Goal: Book appointment/travel/reservation

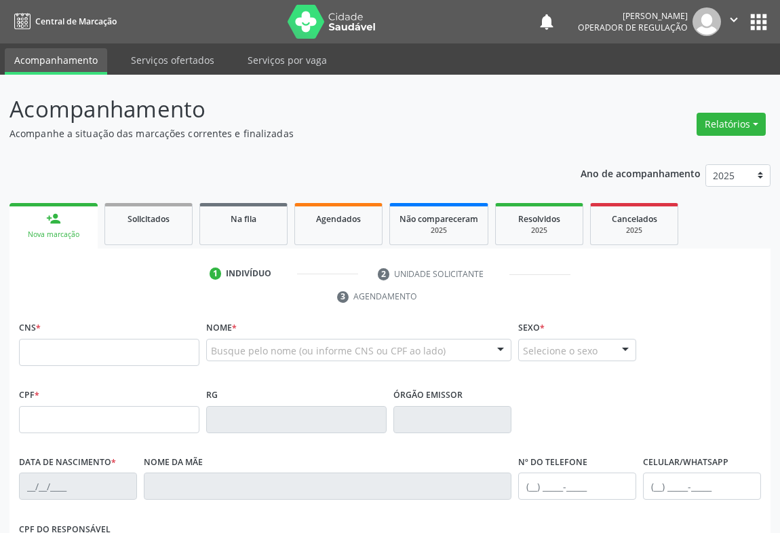
click at [93, 356] on input "text" at bounding box center [109, 352] width 180 height 27
type input "705 4064 7056 9295"
type input "[DATE]"
type input "[PHONE_NUMBER]"
type input "S/N"
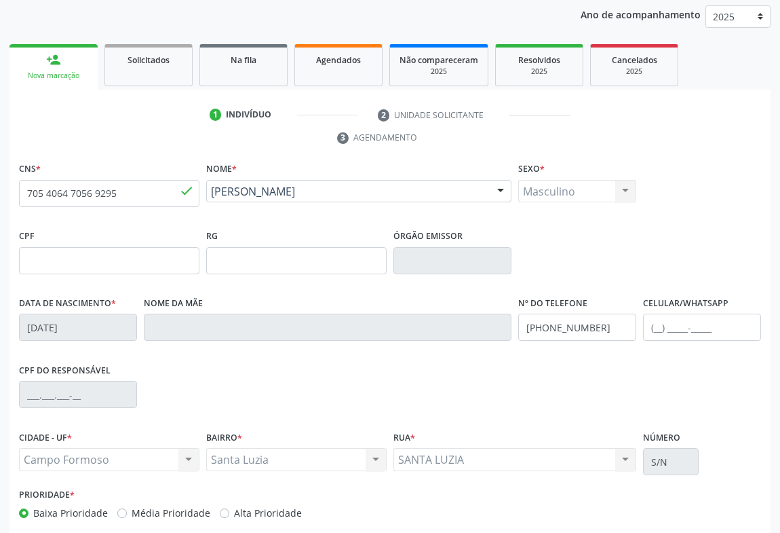
scroll to position [225, 0]
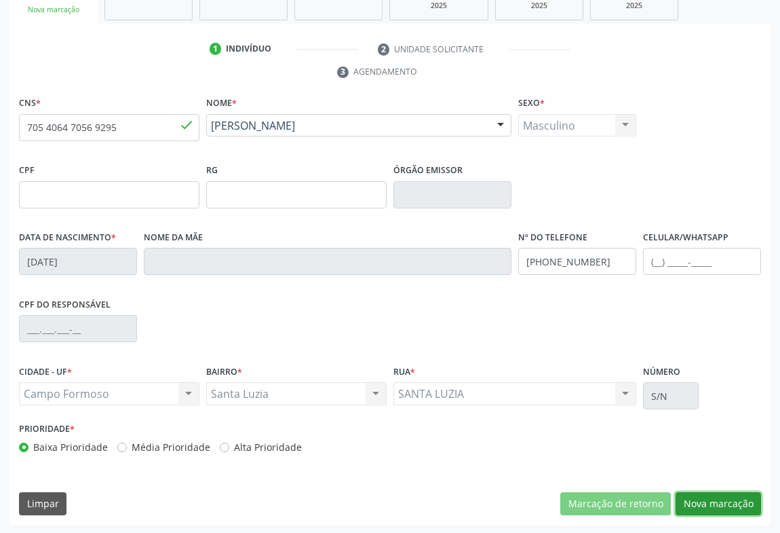
click at [719, 499] on button "Nova marcação" at bounding box center [718, 503] width 85 height 23
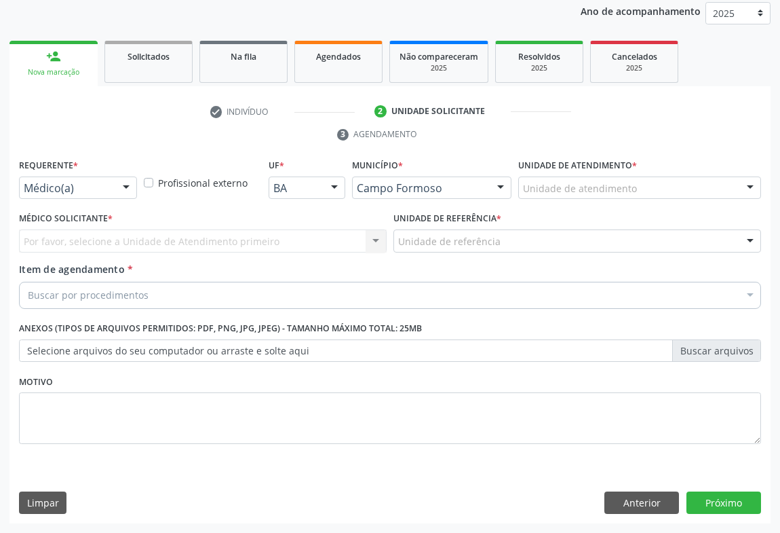
scroll to position [161, 0]
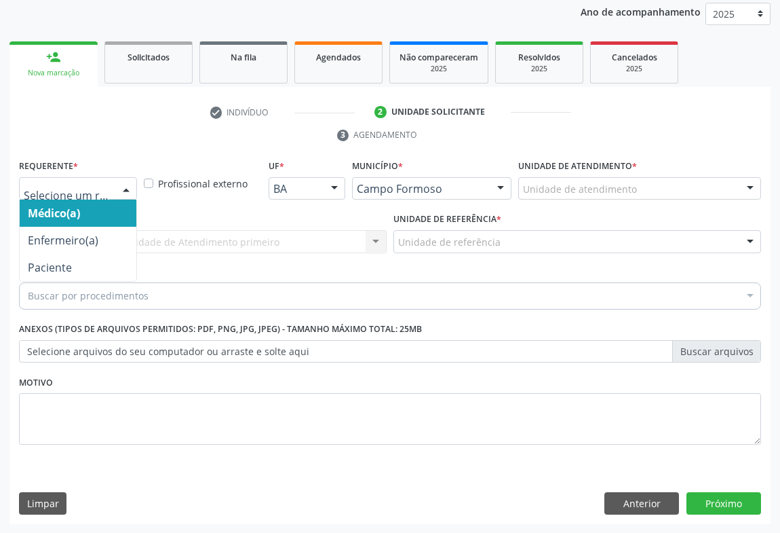
click at [126, 187] on div at bounding box center [126, 189] width 20 height 23
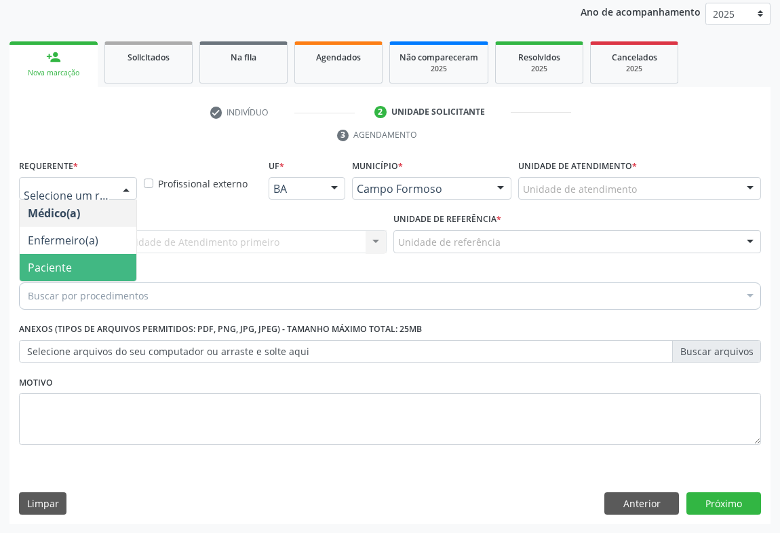
click at [51, 260] on span "Paciente" at bounding box center [50, 267] width 44 height 15
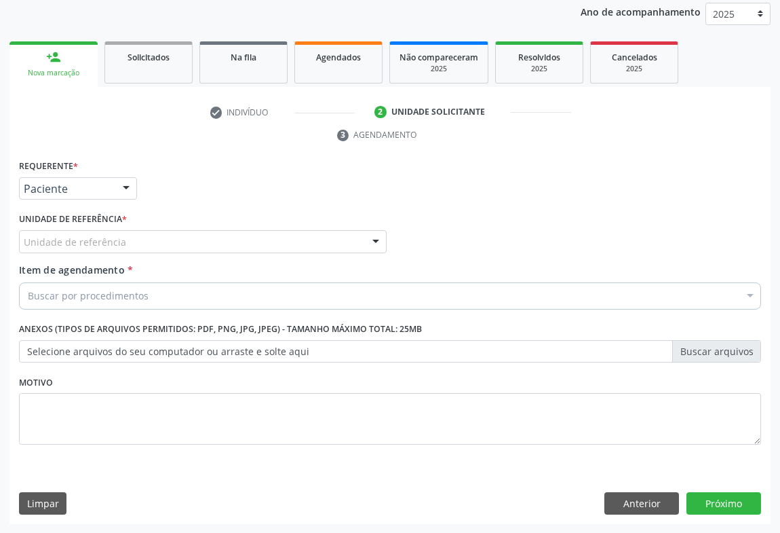
click at [270, 242] on div "Unidade de referência" at bounding box center [203, 241] width 368 height 23
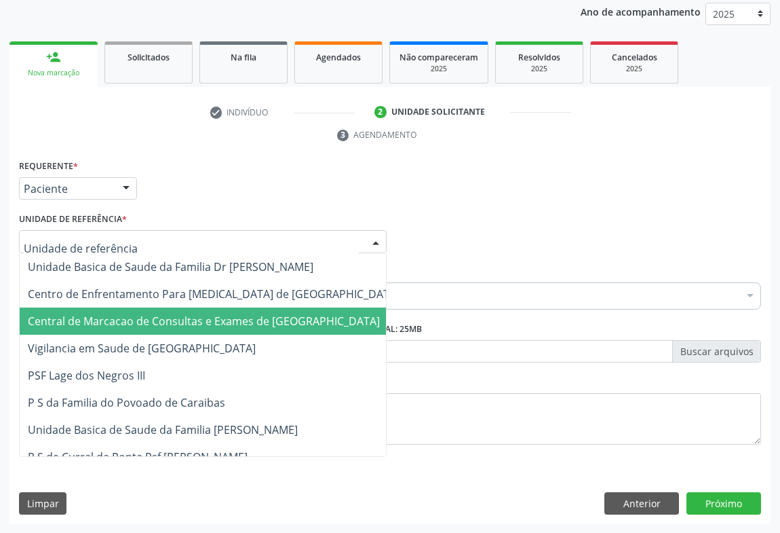
click at [218, 322] on span "Central de Marcacao de Consultas e Exames de [GEOGRAPHIC_DATA]" at bounding box center [204, 320] width 352 height 15
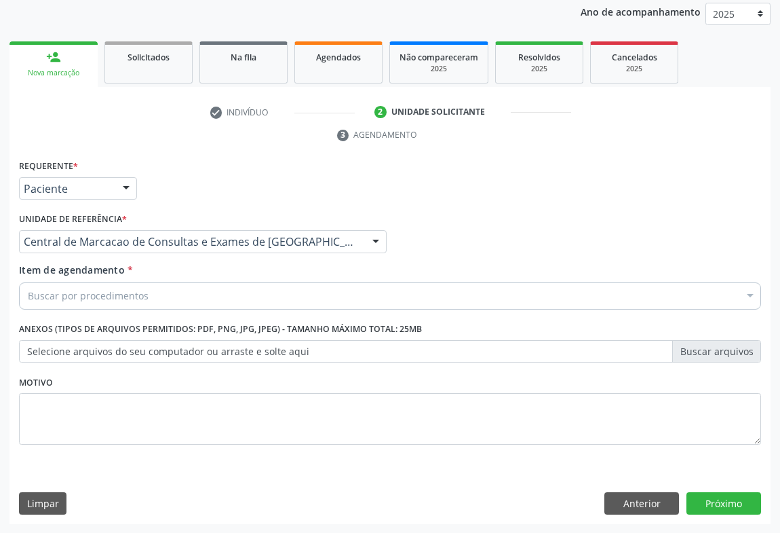
click at [126, 303] on div "Buscar por procedimentos" at bounding box center [390, 295] width 742 height 27
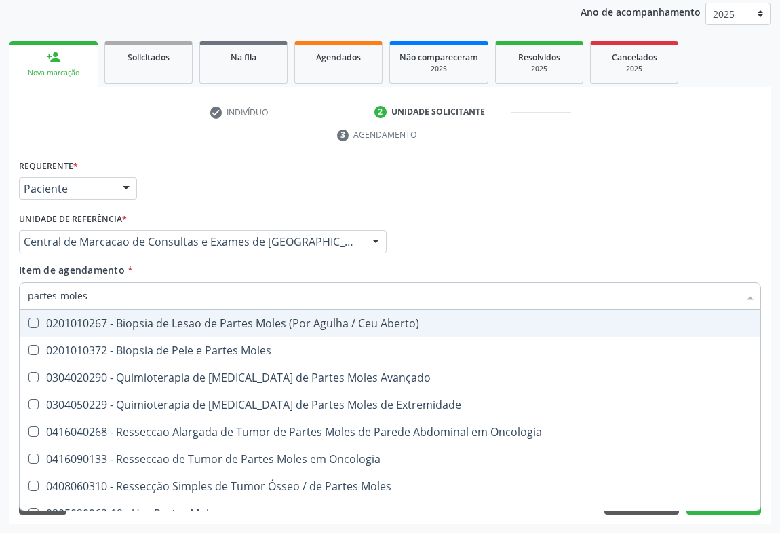
type input "partes moles"
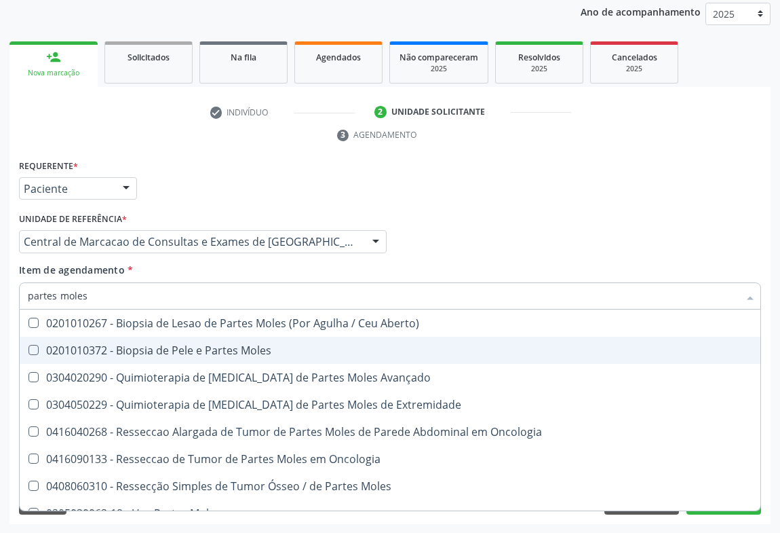
scroll to position [16, 0]
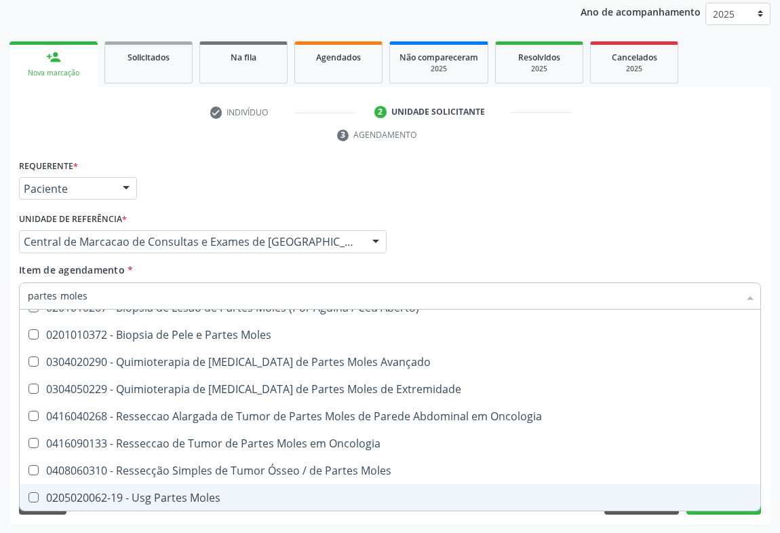
click at [143, 495] on div "0205020062-19 - Usg Partes Moles" at bounding box center [390, 497] width 725 height 11
checkbox Moles "true"
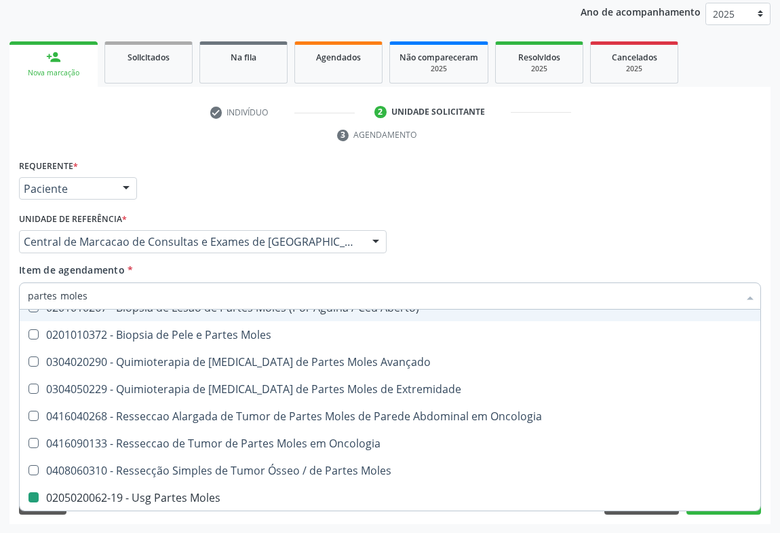
click at [700, 232] on div "Médico Solicitante Por favor, selecione a Unidade de Atendimento primeiro Nenhu…" at bounding box center [390, 235] width 749 height 53
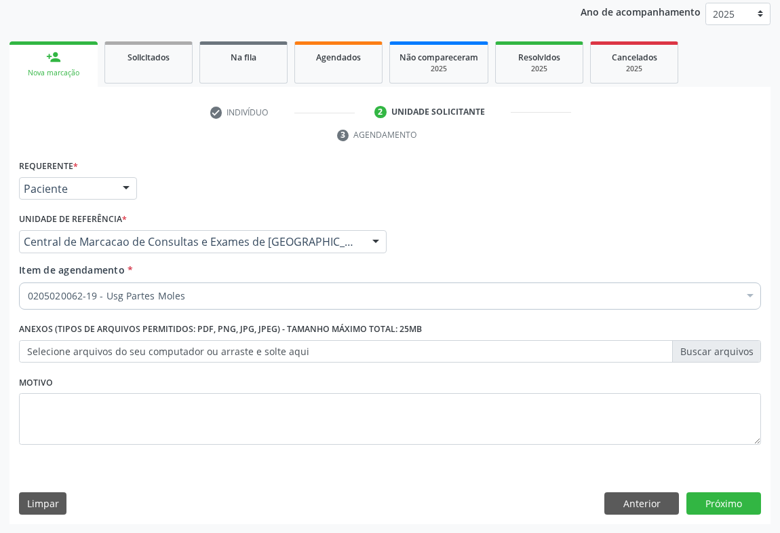
scroll to position [0, 0]
click at [690, 500] on button "Próximo" at bounding box center [724, 503] width 75 height 23
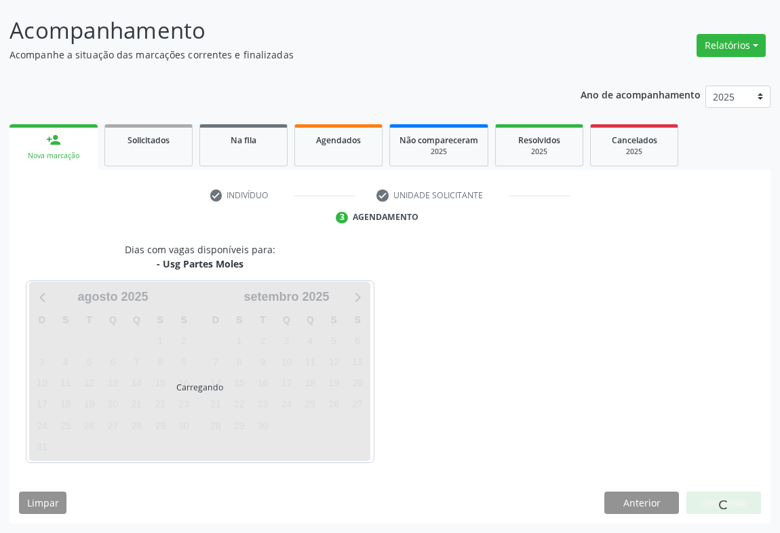
scroll to position [78, 0]
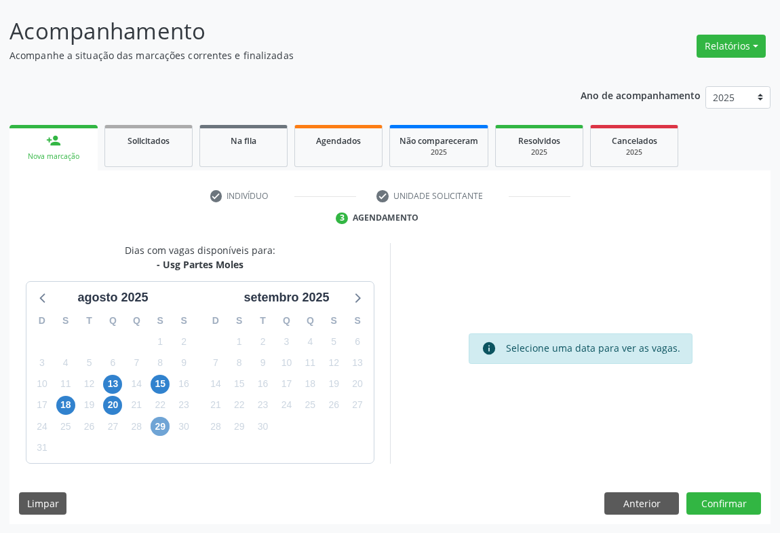
click at [161, 426] on span "29" at bounding box center [160, 426] width 19 height 19
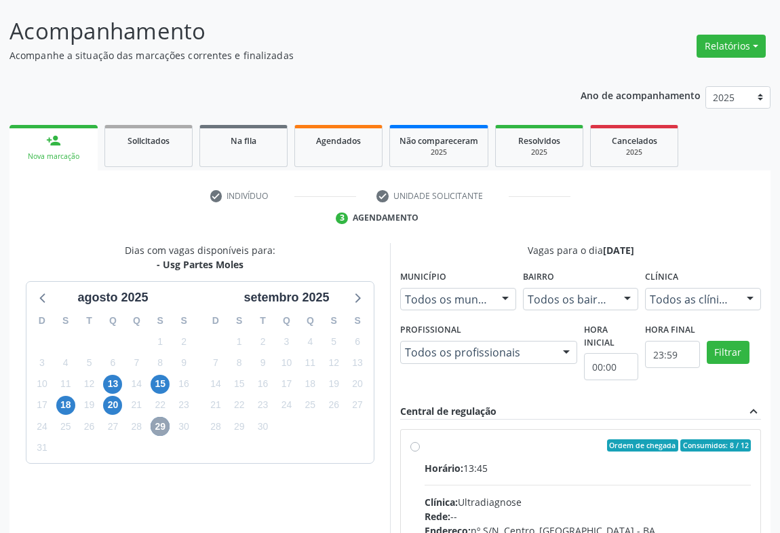
scroll to position [140, 0]
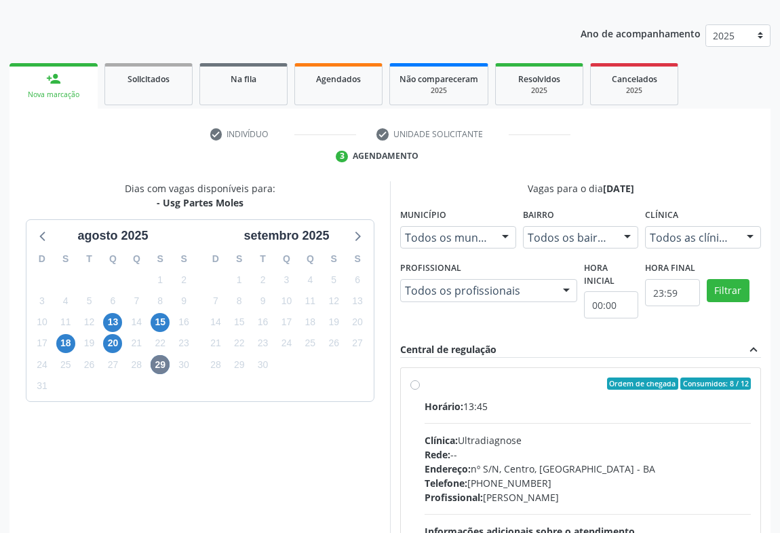
click at [559, 429] on div "Horário: 13:45 Clínica: Ultradiagnose Rede: -- Endereço: nº S/N, Centro, [GEOGR…" at bounding box center [588, 492] width 326 height 187
click at [420, 389] on input "Ordem de chegada Consumidos: 8 / 12 Horário: 13:45 Clínica: Ultradiagnose Rede:…" at bounding box center [414, 383] width 9 height 12
radio input "true"
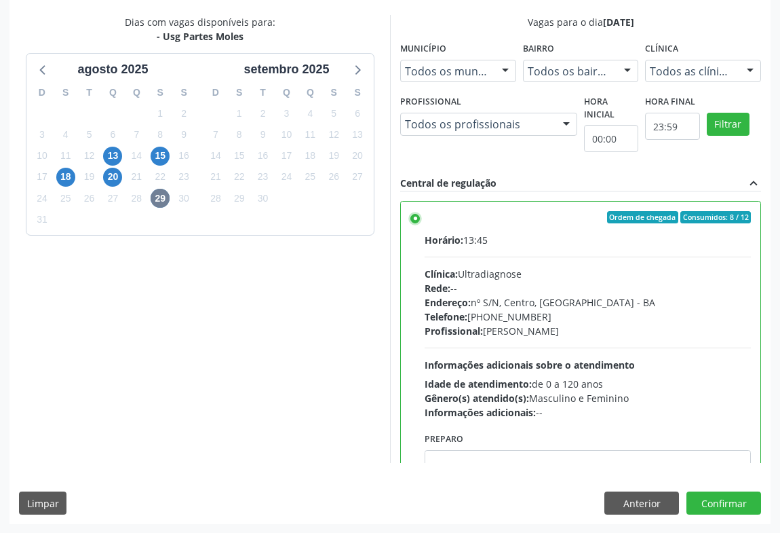
scroll to position [67, 0]
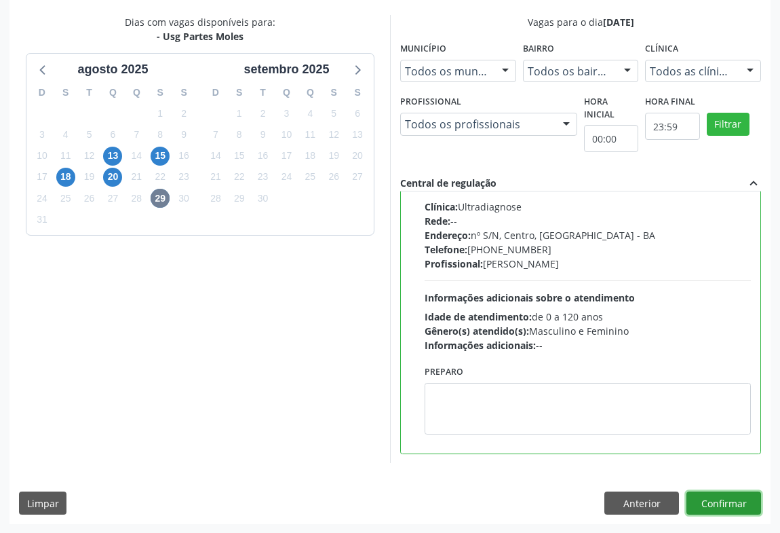
click at [711, 494] on button "Confirmar" at bounding box center [724, 502] width 75 height 23
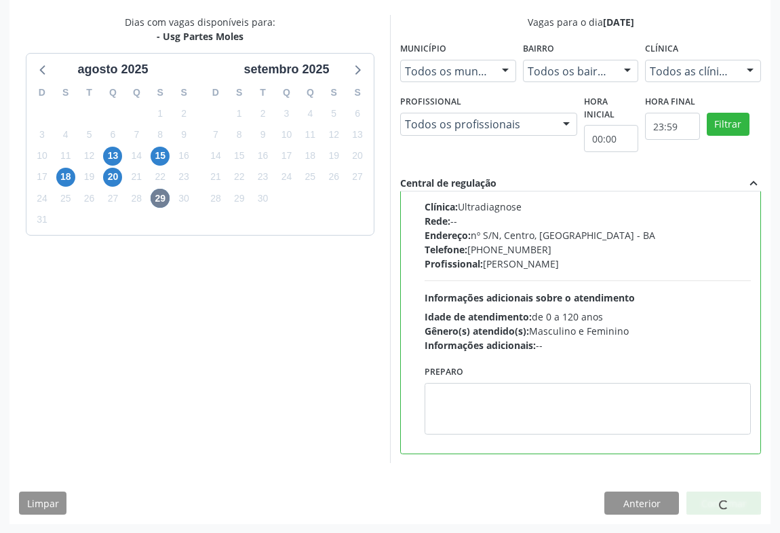
scroll to position [0, 0]
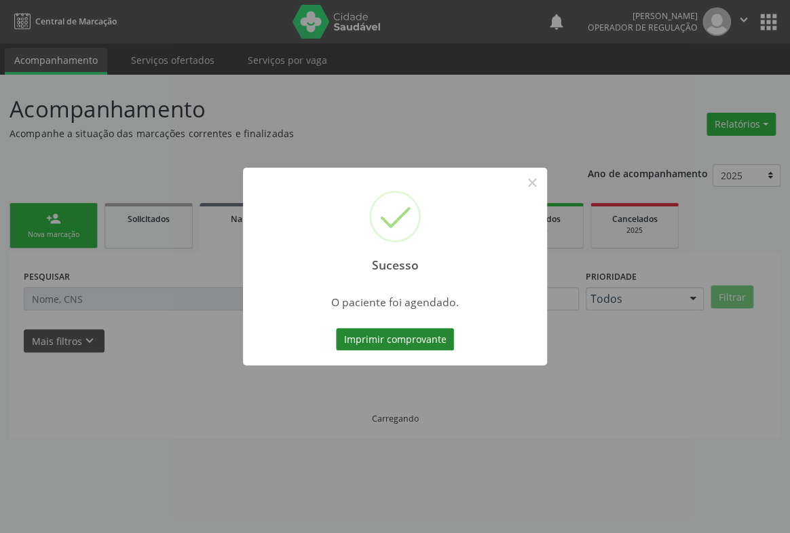
click at [387, 334] on button "Imprimir comprovante" at bounding box center [395, 339] width 118 height 23
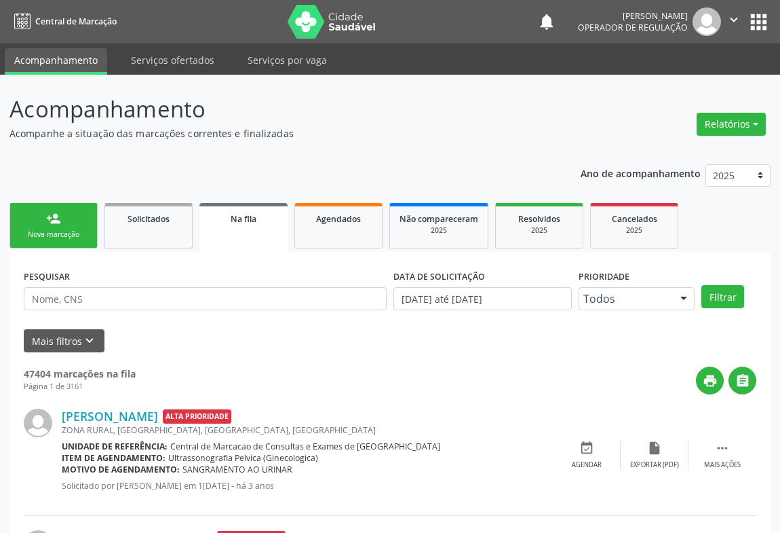
click at [31, 226] on link "person_add Nova marcação" at bounding box center [53, 225] width 88 height 45
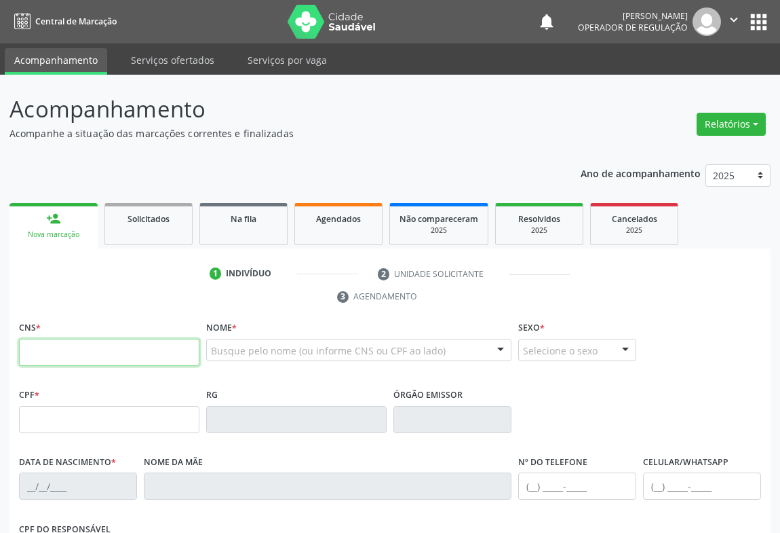
click at [41, 343] on input "text" at bounding box center [109, 352] width 180 height 27
type input "705 5094 4557 0910"
type input "853.601.635-34"
type input "1601886284"
type input "1[DATE]"
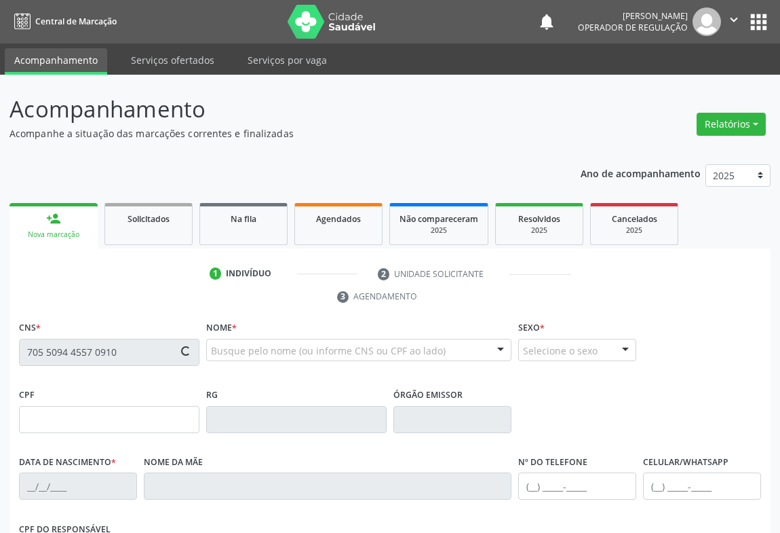
type input "[PHONE_NUMBER]"
type input "SN"
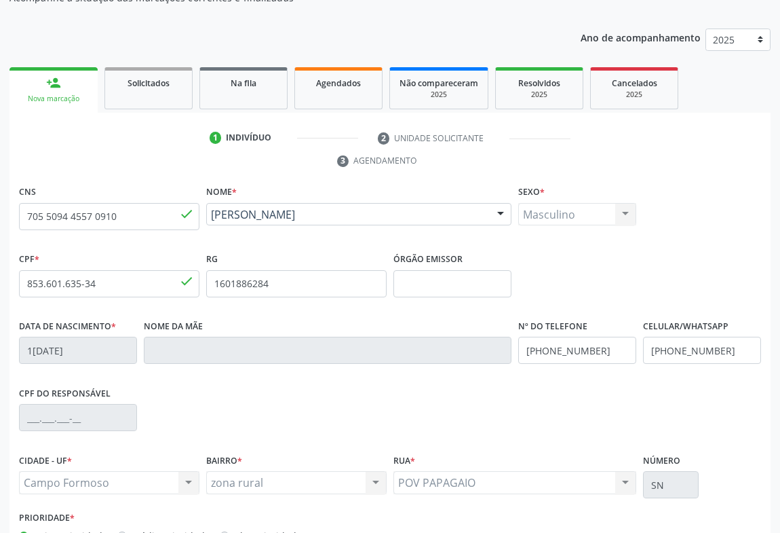
scroll to position [225, 0]
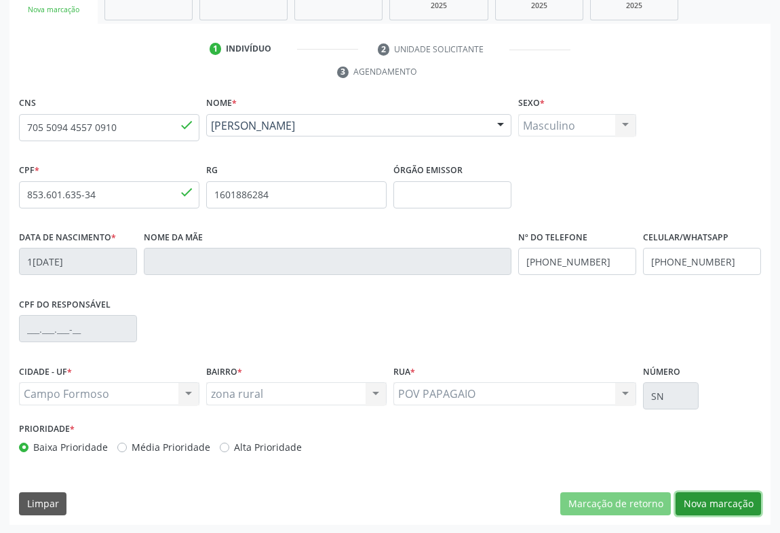
click at [728, 503] on button "Nova marcação" at bounding box center [718, 503] width 85 height 23
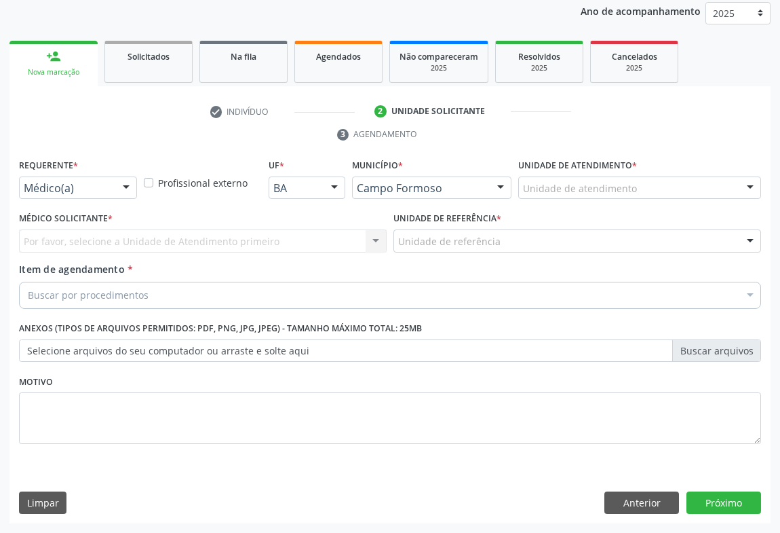
scroll to position [161, 0]
drag, startPoint x: 126, startPoint y: 189, endPoint x: 102, endPoint y: 203, distance: 28.3
click at [126, 189] on div at bounding box center [126, 189] width 20 height 23
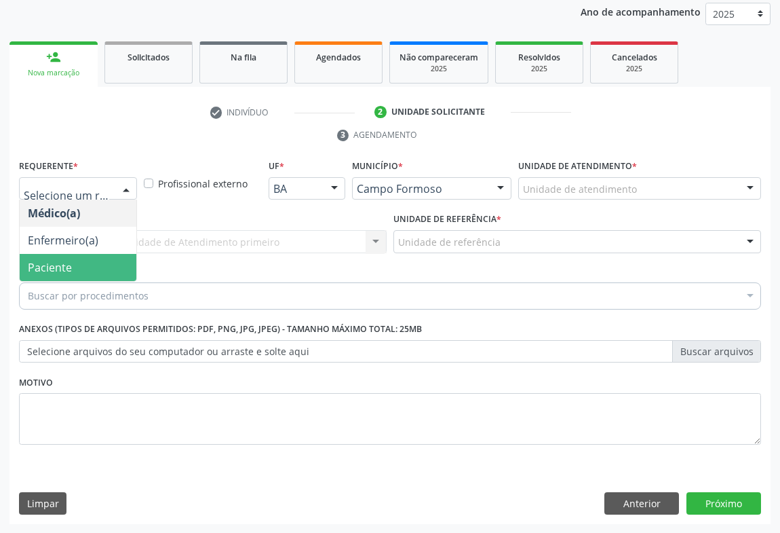
click at [54, 265] on span "Paciente" at bounding box center [50, 267] width 44 height 15
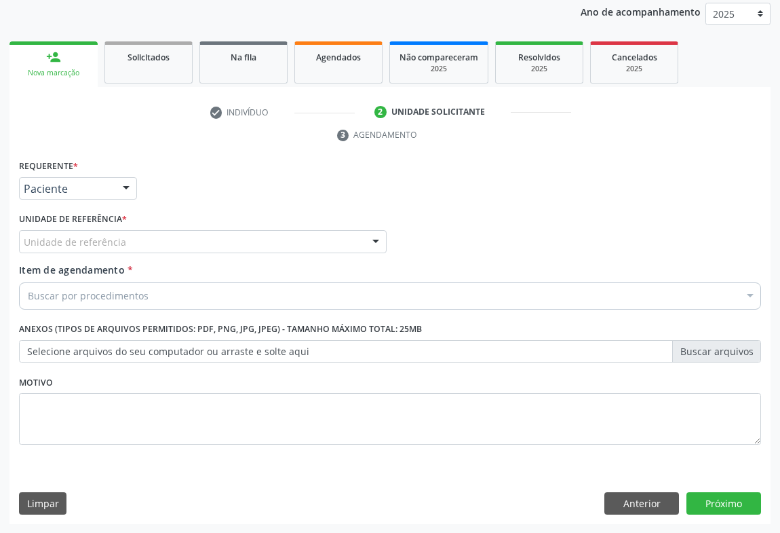
click at [287, 231] on div "Unidade de referência" at bounding box center [203, 241] width 368 height 23
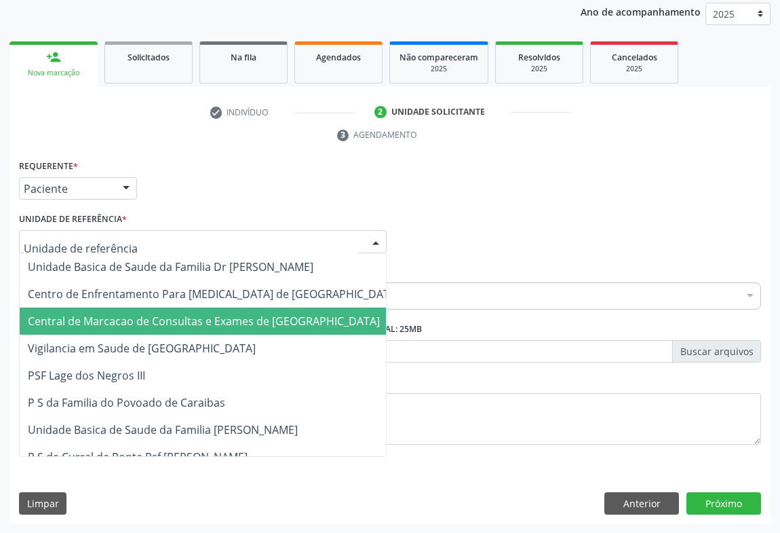
click at [270, 321] on span "Central de Marcacao de Consultas e Exames de [GEOGRAPHIC_DATA]" at bounding box center [204, 320] width 352 height 15
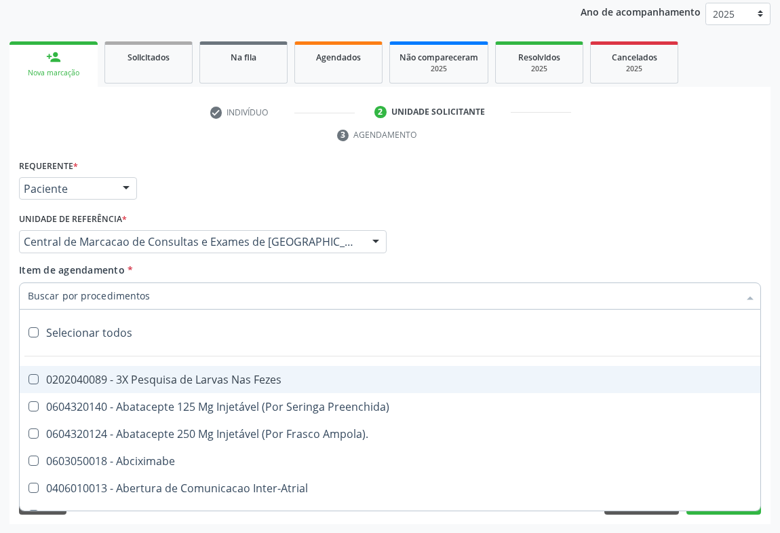
click at [102, 299] on input "Item de agendamento *" at bounding box center [383, 295] width 711 height 27
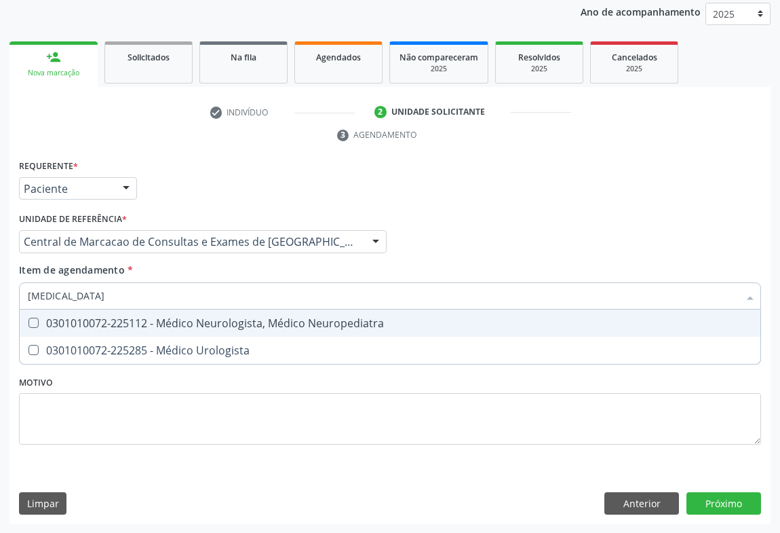
type input "urologista"
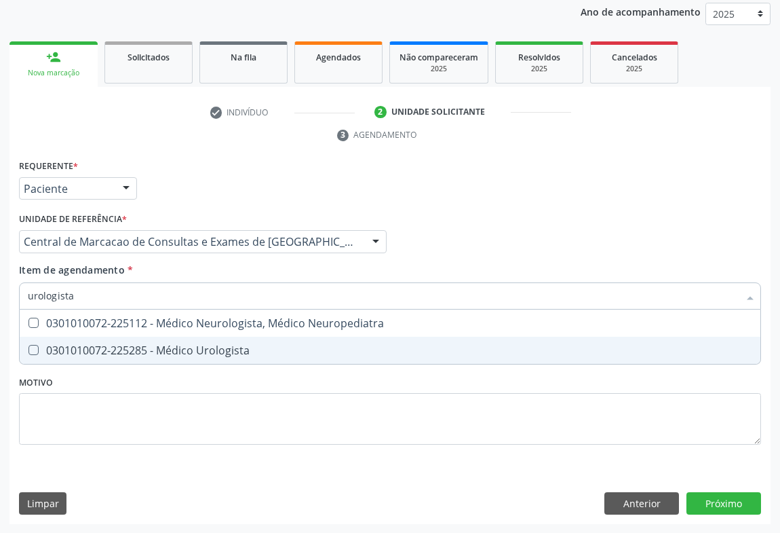
click at [129, 345] on div "0301010072-225285 - Médico Urologista" at bounding box center [390, 350] width 725 height 11
checkbox Urologista "true"
click at [710, 498] on div "Requerente * Paciente Médico(a) Enfermeiro(a) Paciente Nenhum resultado encontr…" at bounding box center [389, 340] width 761 height 368
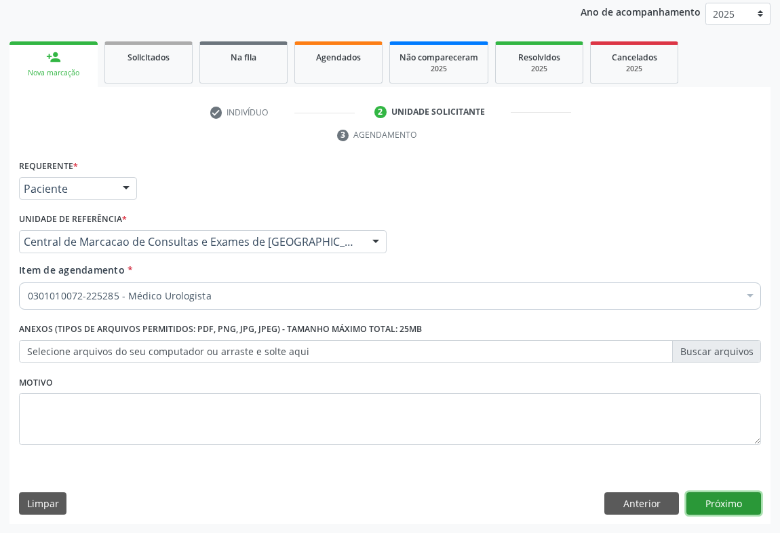
click at [739, 495] on button "Próximo" at bounding box center [724, 503] width 75 height 23
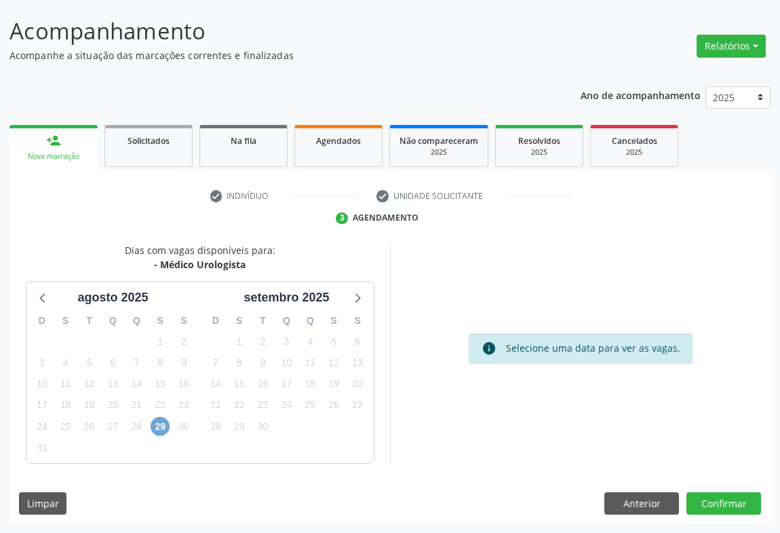
click at [162, 425] on span "29" at bounding box center [160, 426] width 19 height 19
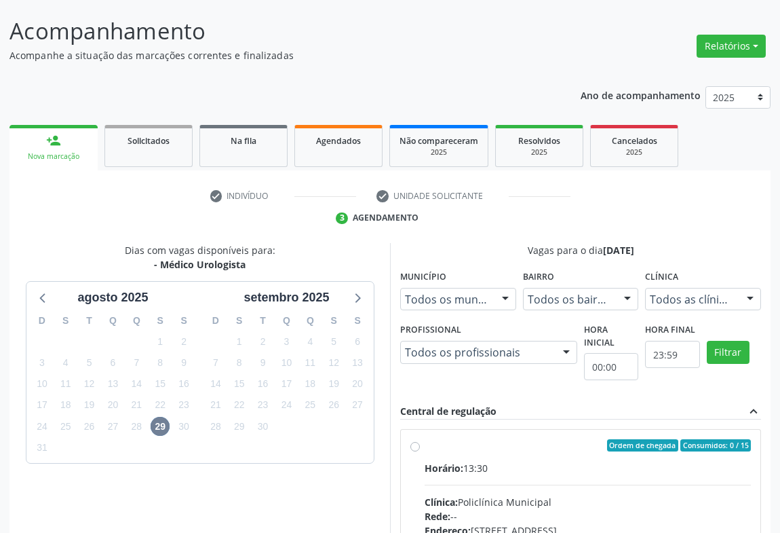
click at [420, 451] on input "Ordem de chegada Consumidos: 0 / 15 Horário: 13:30 Clínica: Policlínica Municip…" at bounding box center [414, 445] width 9 height 12
radio input "true"
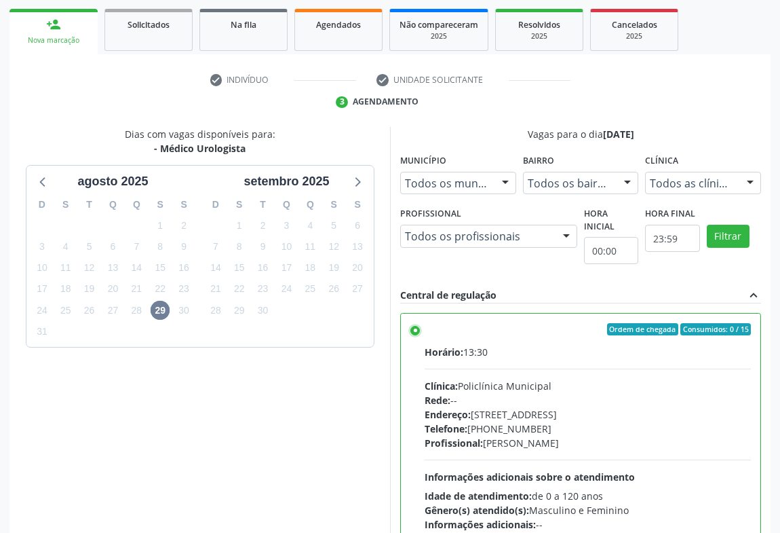
scroll to position [306, 0]
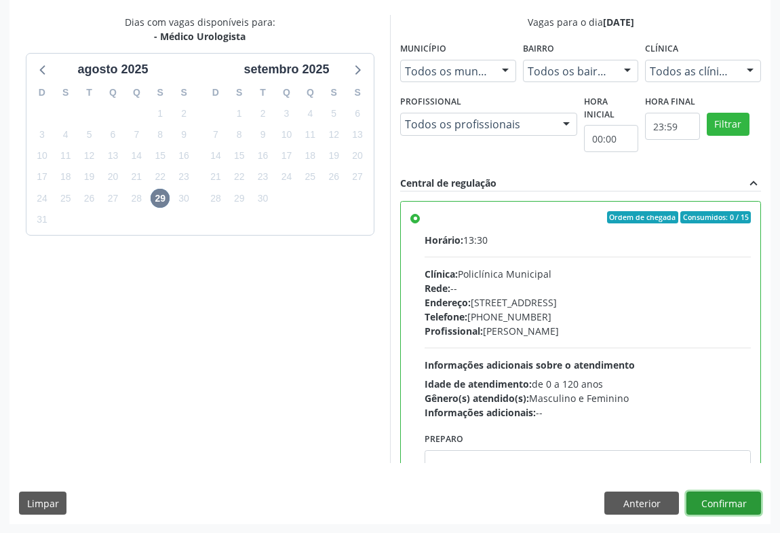
click at [726, 502] on button "Confirmar" at bounding box center [724, 502] width 75 height 23
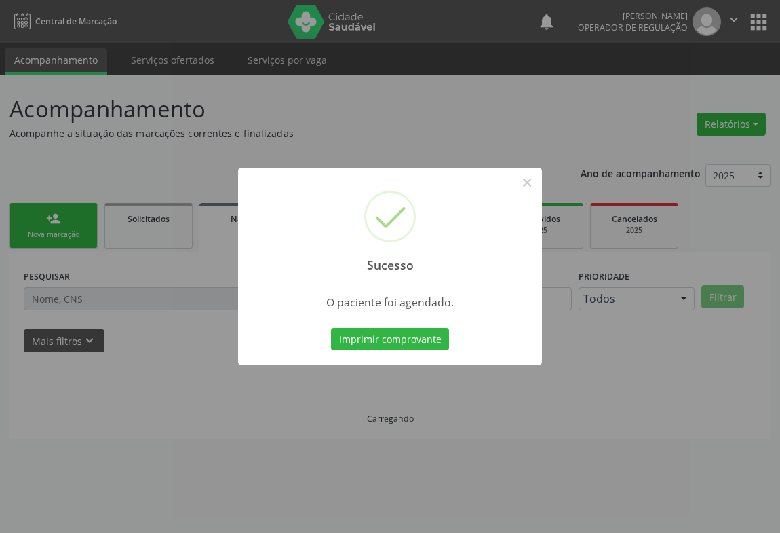
scroll to position [0, 0]
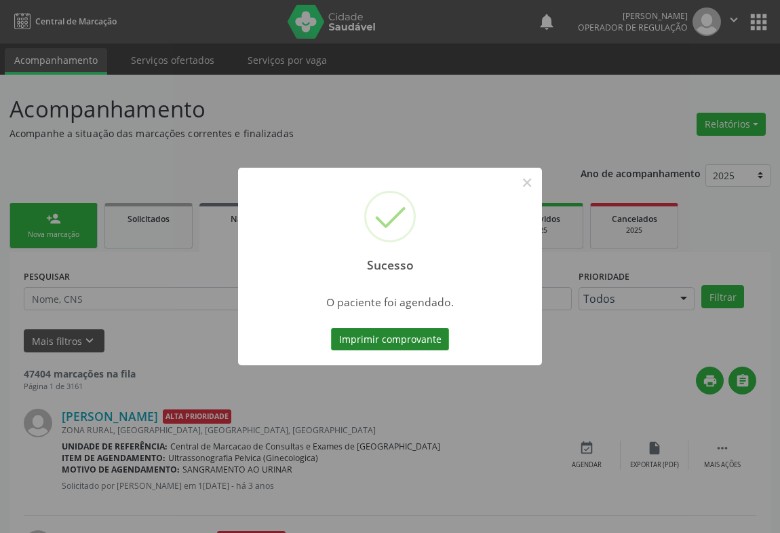
click at [392, 341] on button "Imprimir comprovante" at bounding box center [390, 339] width 118 height 23
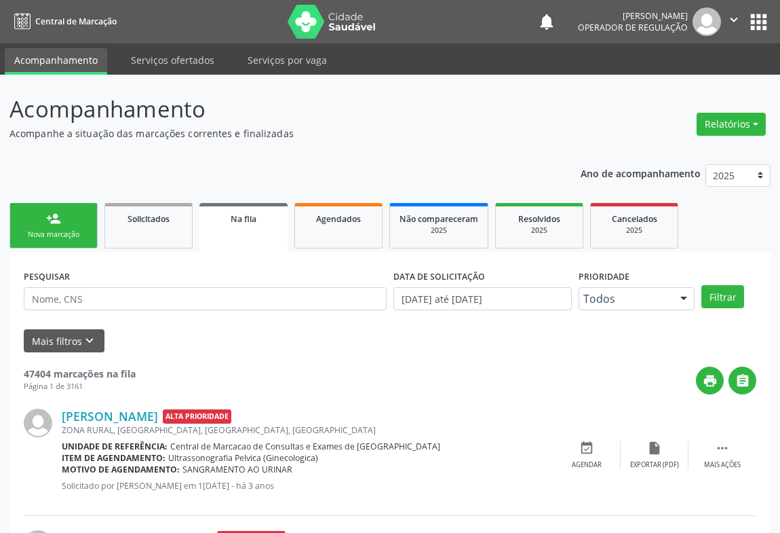
click at [55, 221] on div "person_add" at bounding box center [53, 218] width 15 height 15
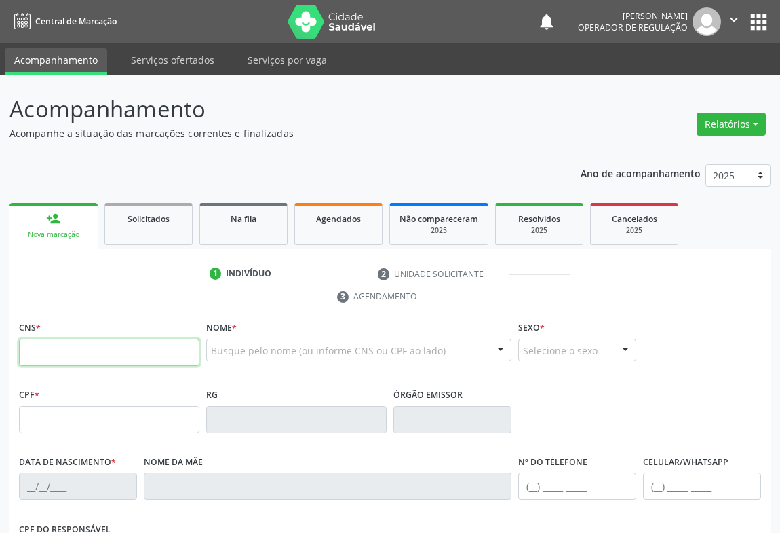
click at [52, 348] on input "text" at bounding box center [109, 352] width 180 height 27
type input "709 6036 0937 7073"
type input "1517230527"
type input "[DATE]"
type input "[PHONE_NUMBER]"
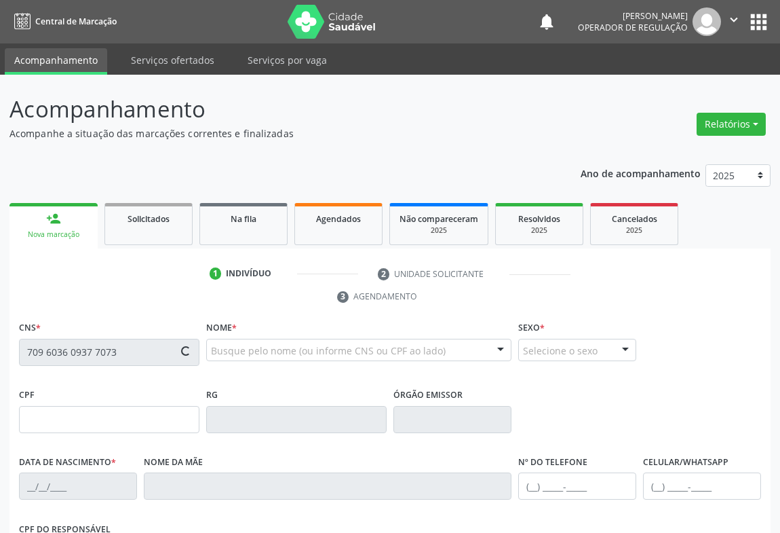
type input "[PHONE_NUMBER]"
type input "044.236.875-50"
type input "sn"
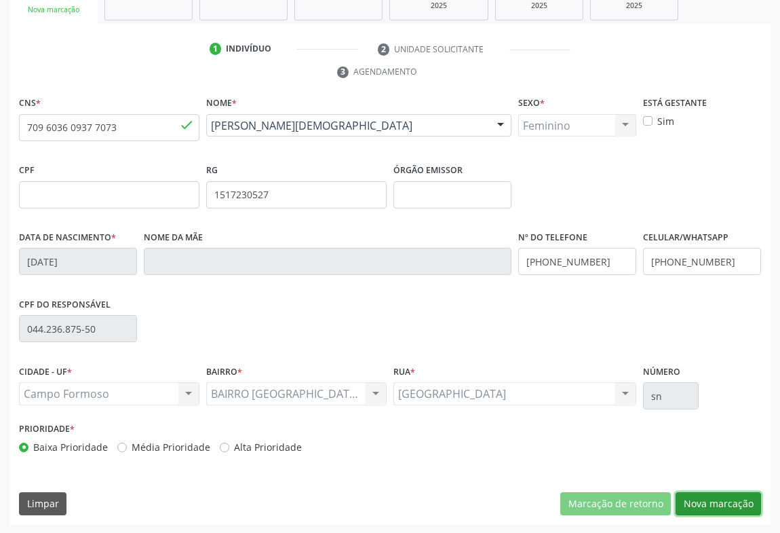
click at [719, 492] on button "Nova marcação" at bounding box center [718, 503] width 85 height 23
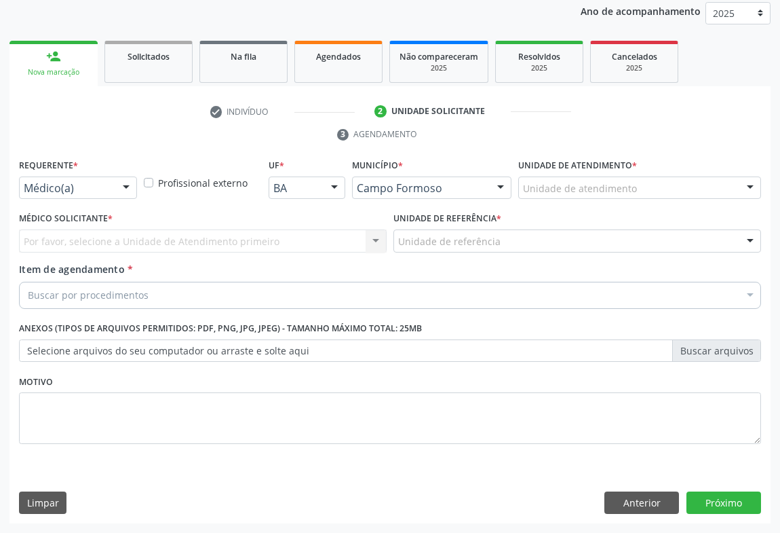
scroll to position [161, 0]
click at [126, 188] on div at bounding box center [126, 189] width 20 height 23
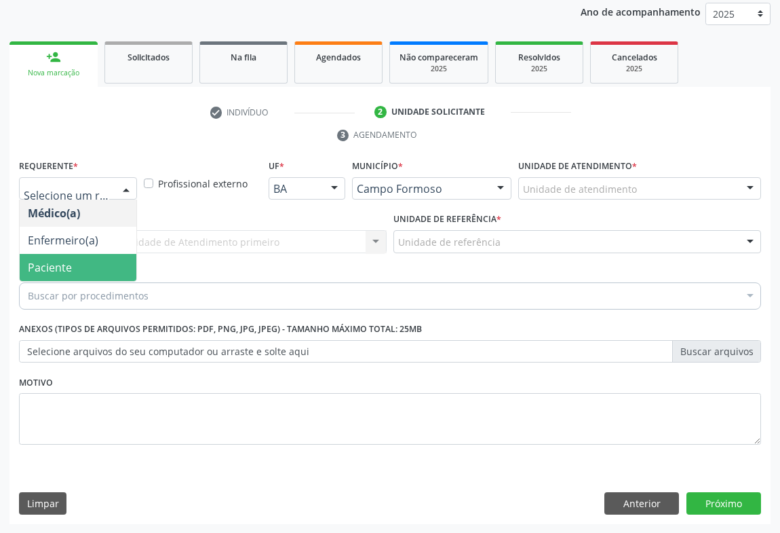
click at [69, 260] on span "Paciente" at bounding box center [50, 267] width 44 height 15
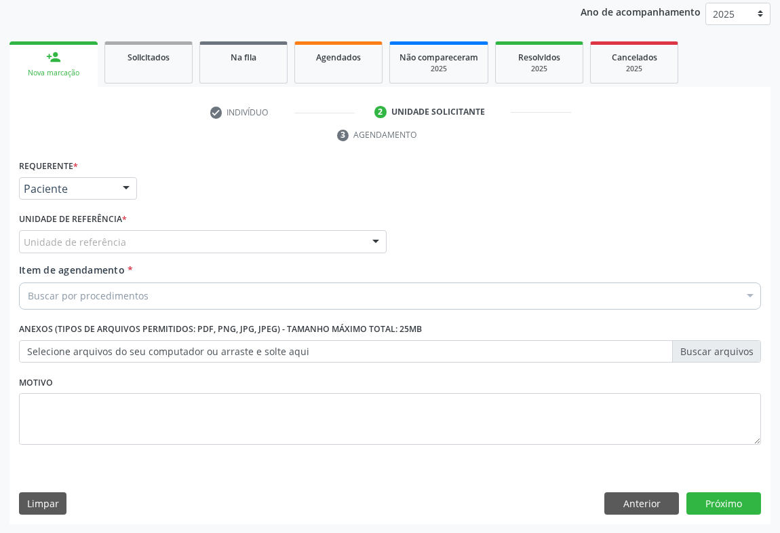
click at [191, 241] on div "Unidade de referência" at bounding box center [203, 241] width 368 height 23
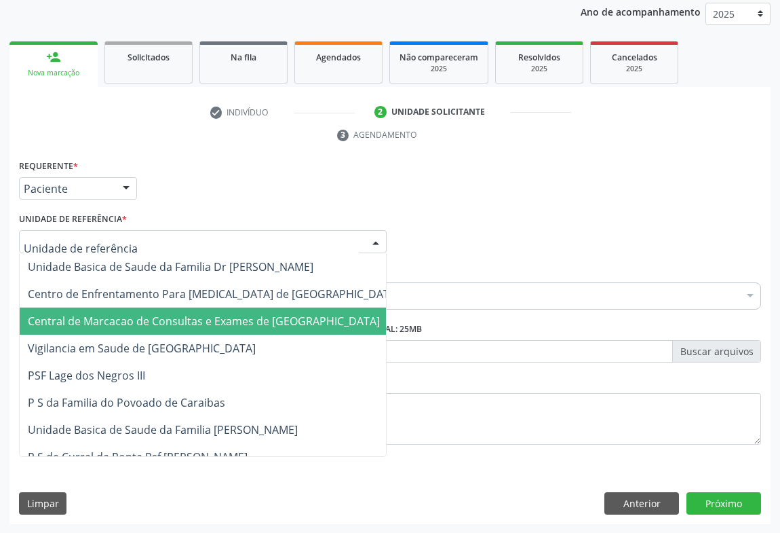
click at [190, 316] on span "Central de Marcacao de Consultas e Exames de [GEOGRAPHIC_DATA]" at bounding box center [204, 320] width 352 height 15
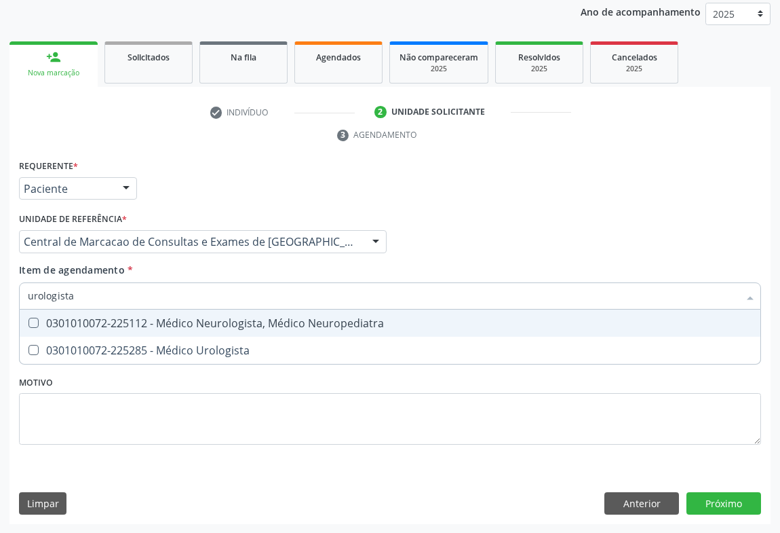
type input "urologista"
click at [84, 295] on input "urologista" at bounding box center [383, 295] width 711 height 27
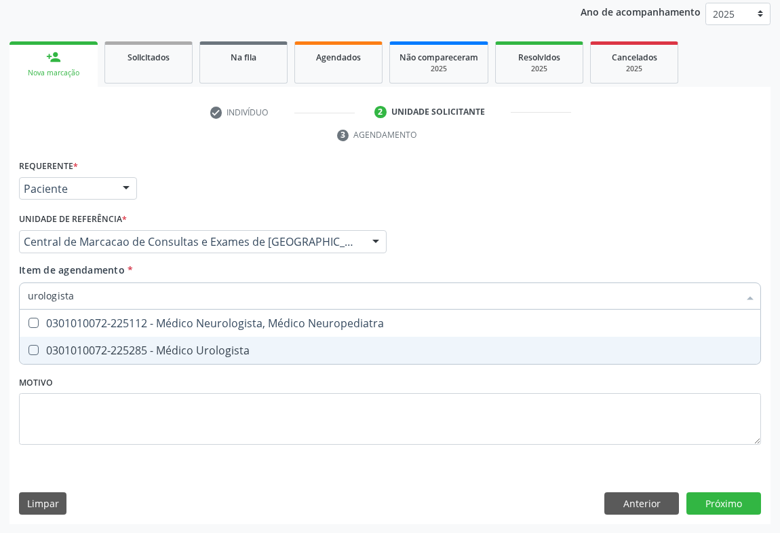
click at [238, 353] on div "0301010072-225285 - Médico Urologista" at bounding box center [390, 350] width 725 height 11
checkbox Urologista "true"
click at [724, 509] on div "Requerente * Paciente Médico(a) Enfermeiro(a) Paciente Nenhum resultado encontr…" at bounding box center [389, 340] width 761 height 368
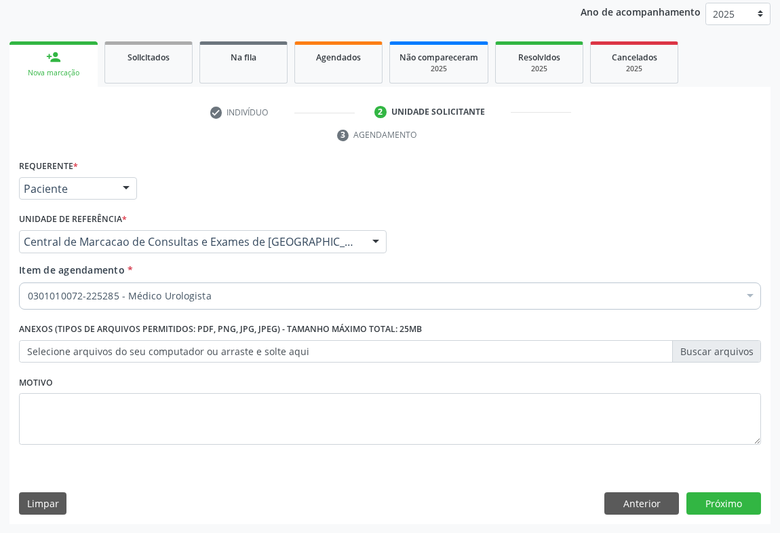
click at [687, 492] on div "Próximo" at bounding box center [724, 503] width 75 height 23
click at [689, 493] on button "Próximo" at bounding box center [724, 503] width 75 height 23
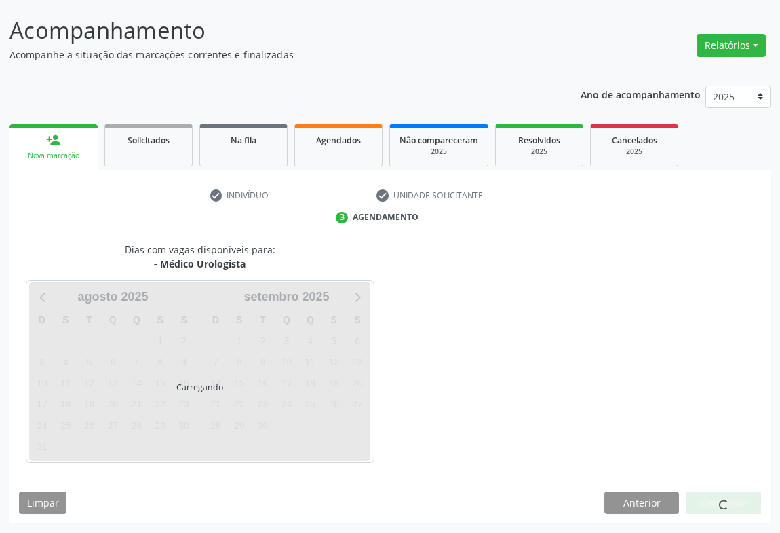
scroll to position [78, 0]
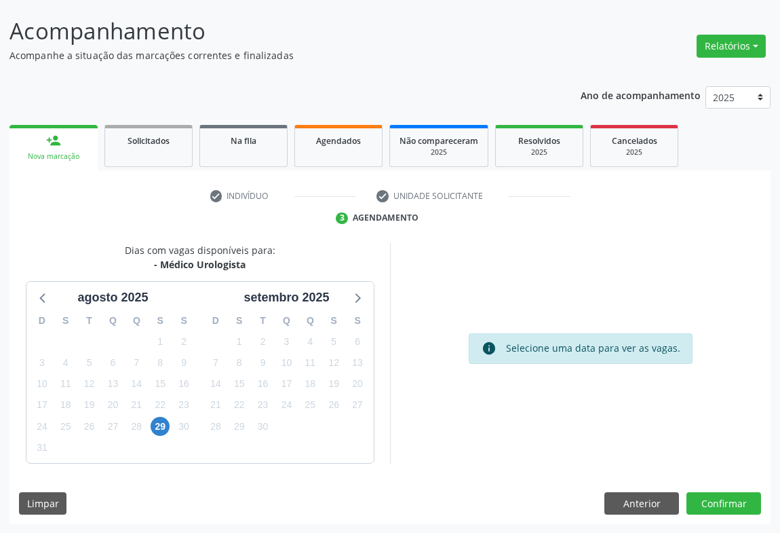
click at [170, 421] on div "29" at bounding box center [161, 426] width 24 height 21
click at [167, 423] on span "29" at bounding box center [160, 426] width 19 height 19
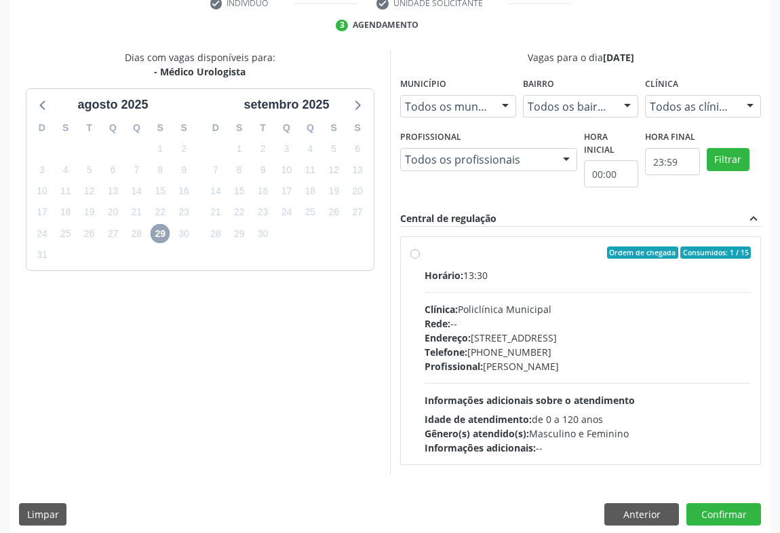
scroll to position [282, 0]
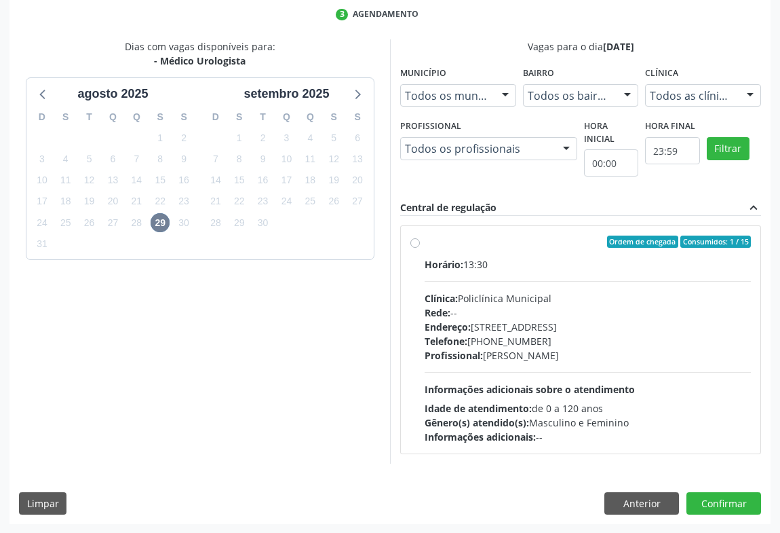
click at [491, 302] on div "Clínica: Policlínica Municipal" at bounding box center [588, 298] width 326 height 14
click at [420, 248] on input "Ordem de chegada Consumidos: 1 / 15 Horário: 13:30 Clínica: Policlínica Municip…" at bounding box center [414, 241] width 9 height 12
radio input "true"
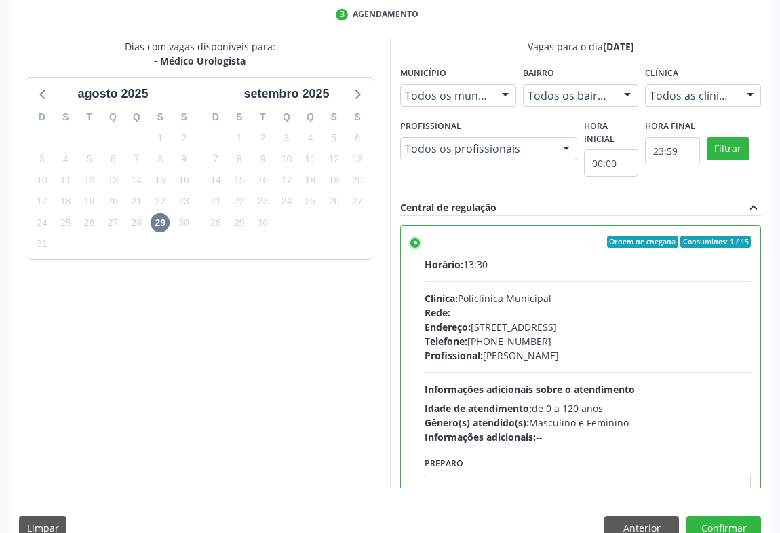
scroll to position [306, 0]
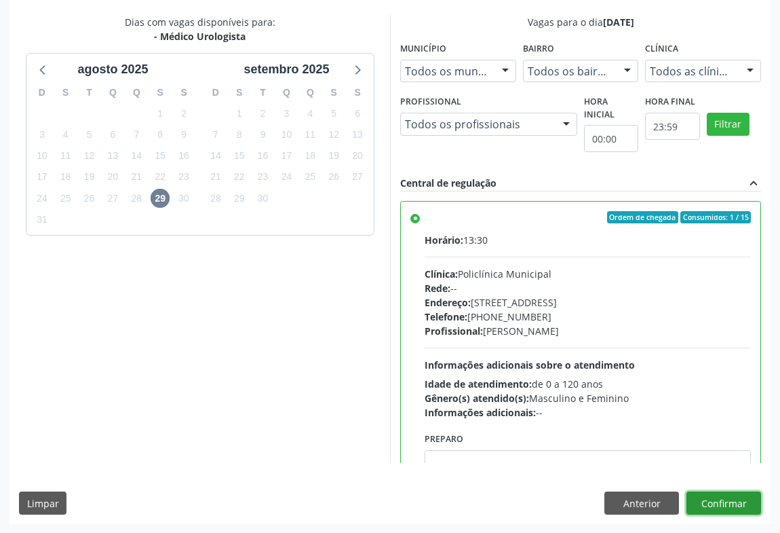
click at [721, 493] on button "Confirmar" at bounding box center [724, 502] width 75 height 23
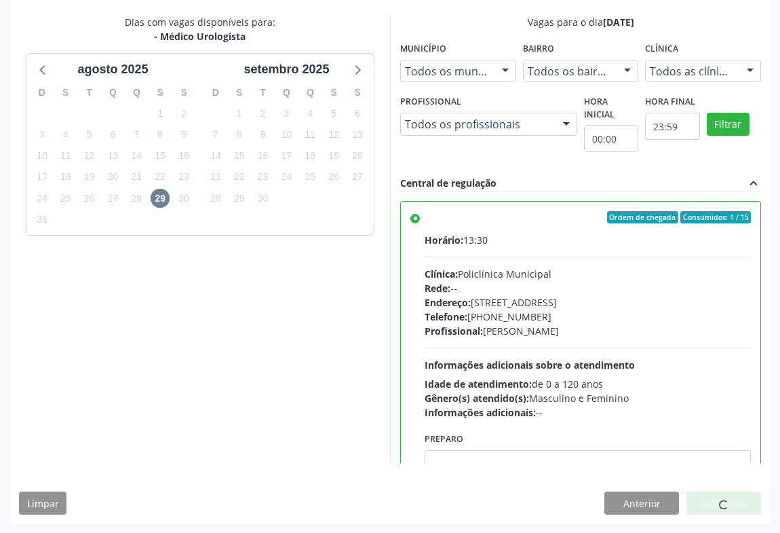
scroll to position [0, 0]
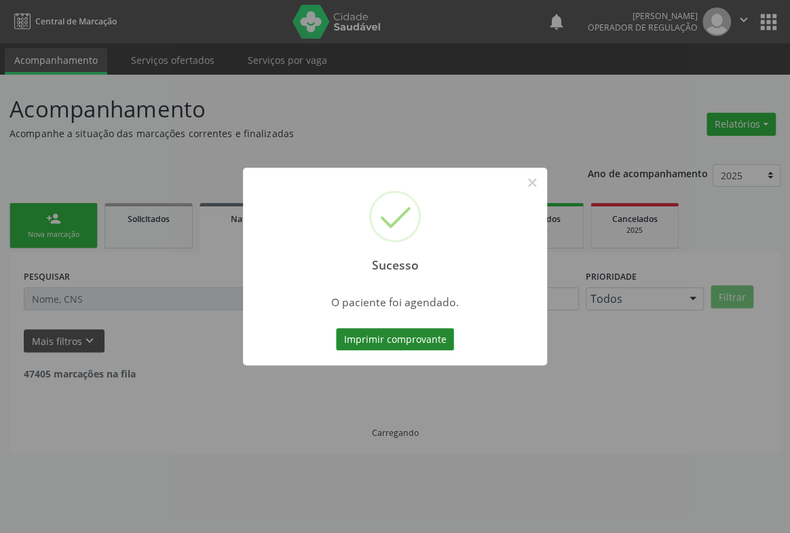
click at [396, 337] on button "Imprimir comprovante" at bounding box center [395, 339] width 118 height 23
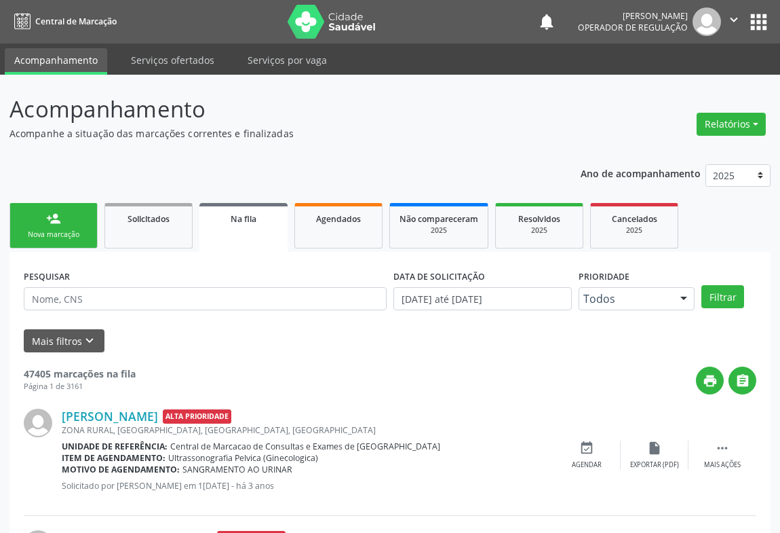
click at [54, 219] on div "person_add" at bounding box center [53, 218] width 15 height 15
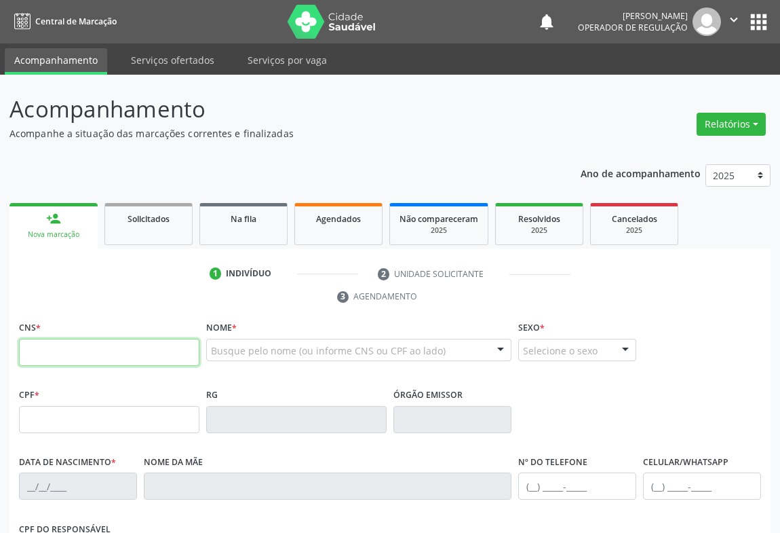
click at [46, 341] on input "text" at bounding box center [109, 352] width 180 height 27
type input "700 5081 7451 2950"
type input "[DATE]"
type input "[PHONE_NUMBER]"
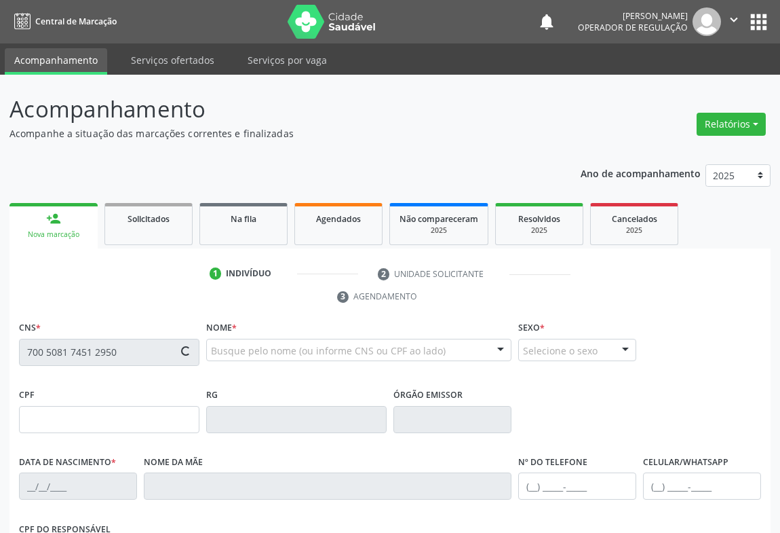
type input "S/N"
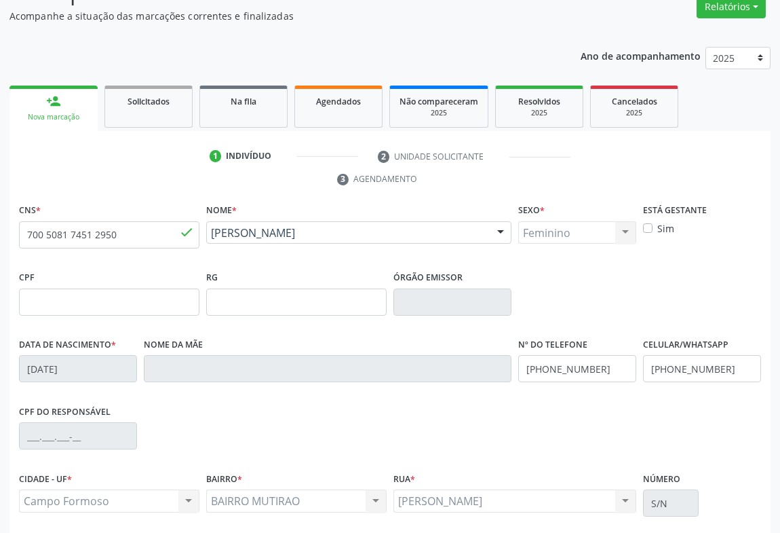
scroll to position [225, 0]
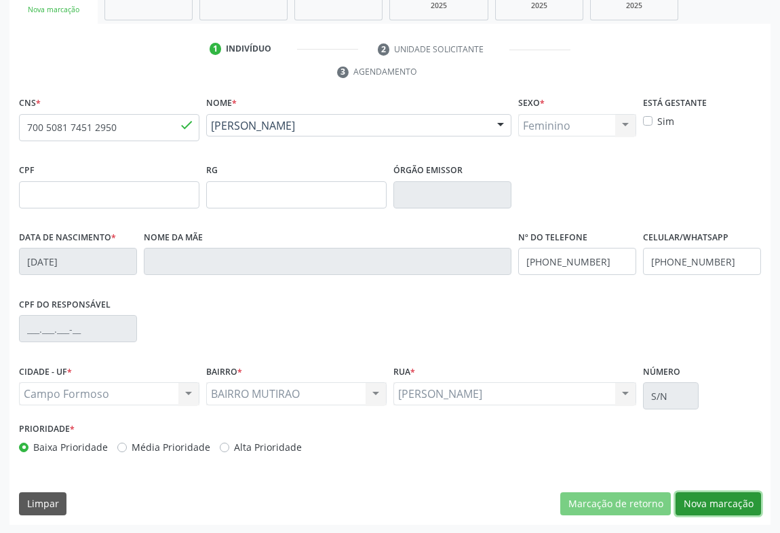
click at [728, 499] on button "Nova marcação" at bounding box center [718, 503] width 85 height 23
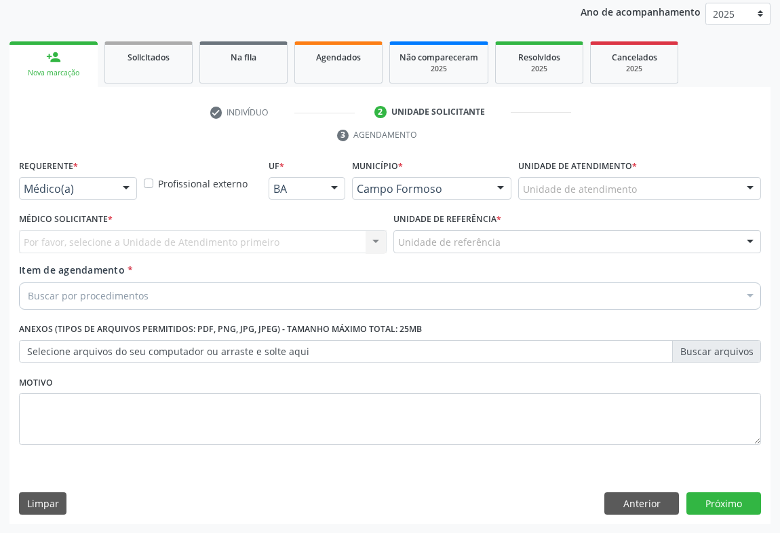
click at [123, 190] on div at bounding box center [126, 189] width 20 height 23
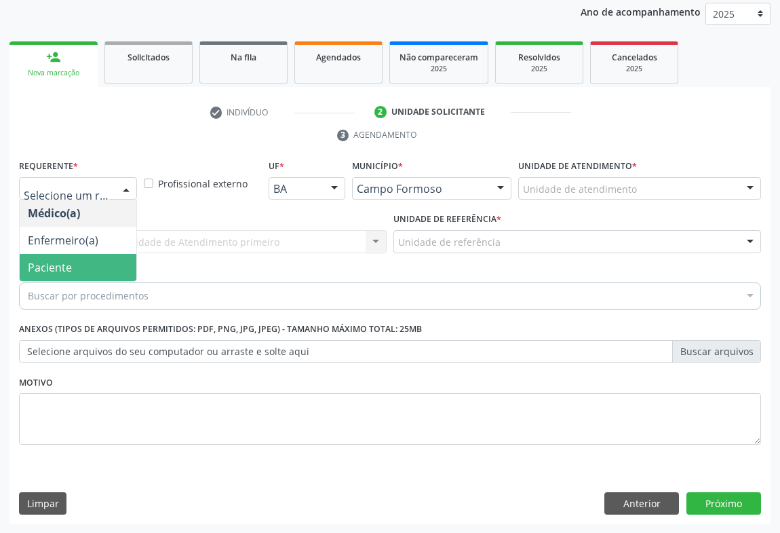
click at [69, 256] on span "Paciente" at bounding box center [78, 267] width 117 height 27
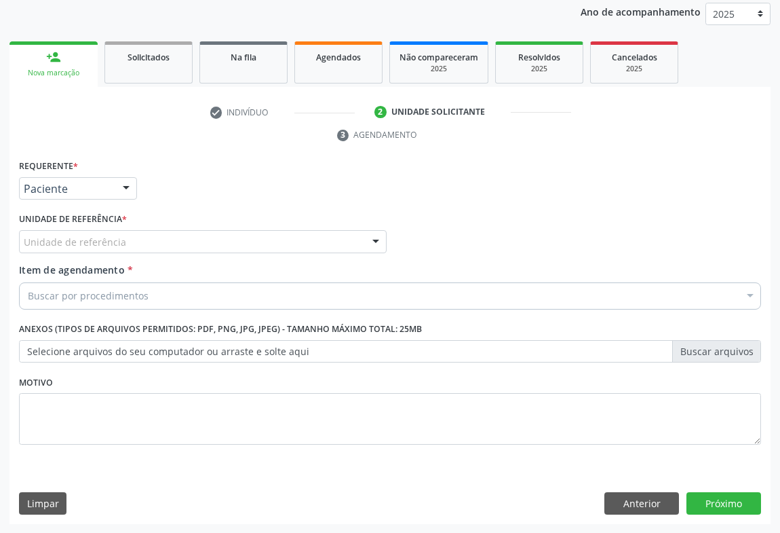
click at [161, 239] on div "Unidade de referência" at bounding box center [203, 241] width 368 height 23
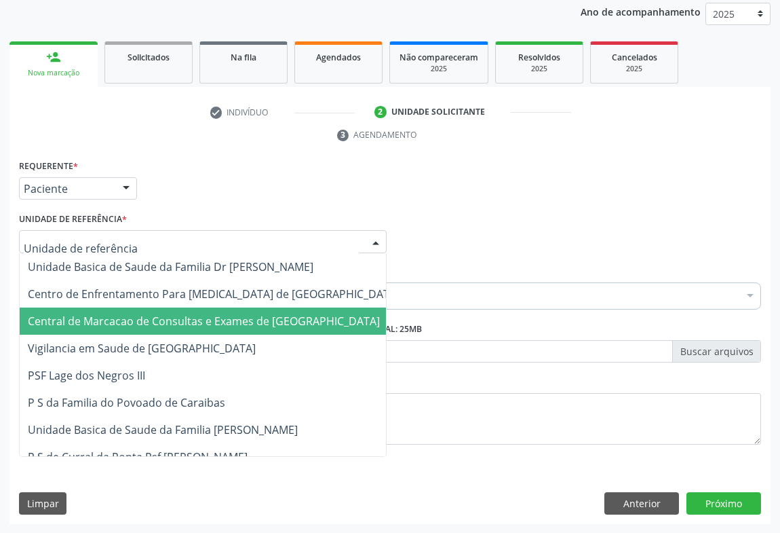
click at [176, 310] on span "Central de Marcacao de Consultas e Exames de [GEOGRAPHIC_DATA]" at bounding box center [214, 320] width 388 height 27
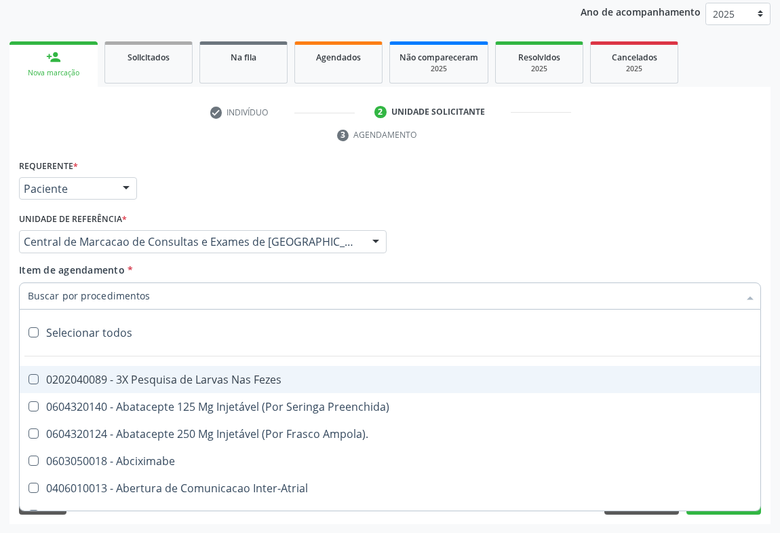
paste input "urologista"
type input "urologista"
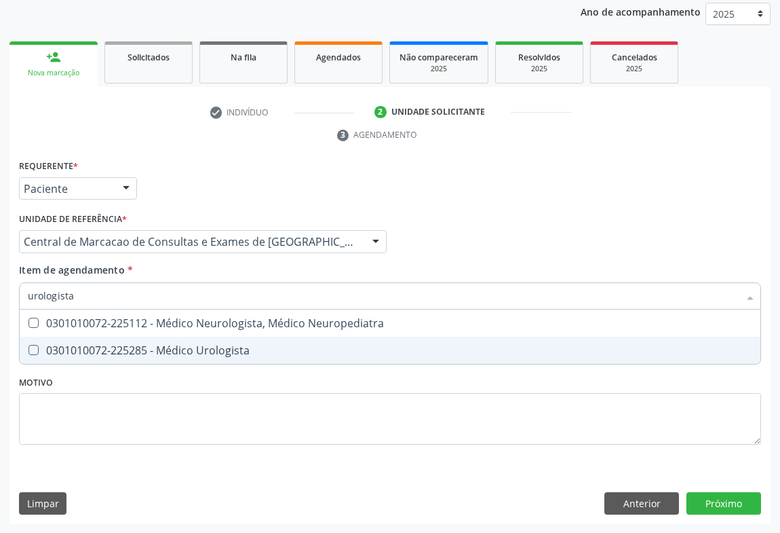
click at [93, 350] on div "0301010072-225285 - Médico Urologista" at bounding box center [390, 350] width 725 height 11
checkbox Urologista "true"
click at [714, 501] on div "Requerente * Paciente Médico(a) Enfermeiro(a) Paciente Nenhum resultado encontr…" at bounding box center [389, 340] width 761 height 368
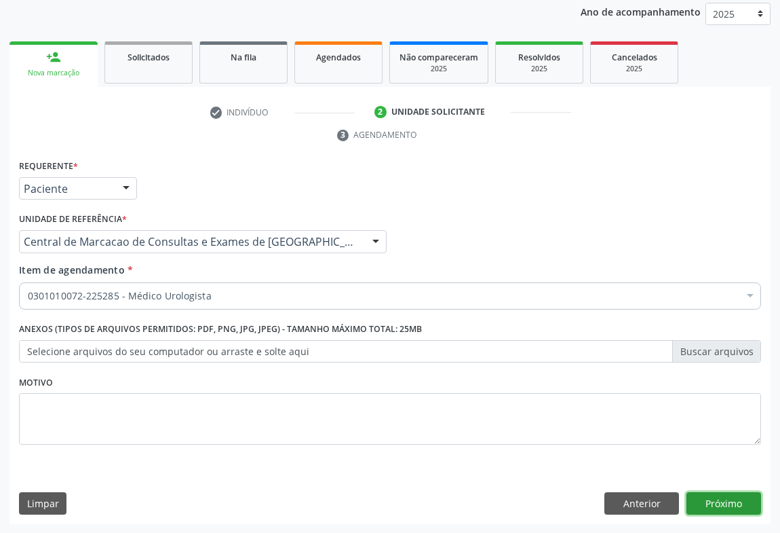
click at [726, 505] on button "Próximo" at bounding box center [724, 503] width 75 height 23
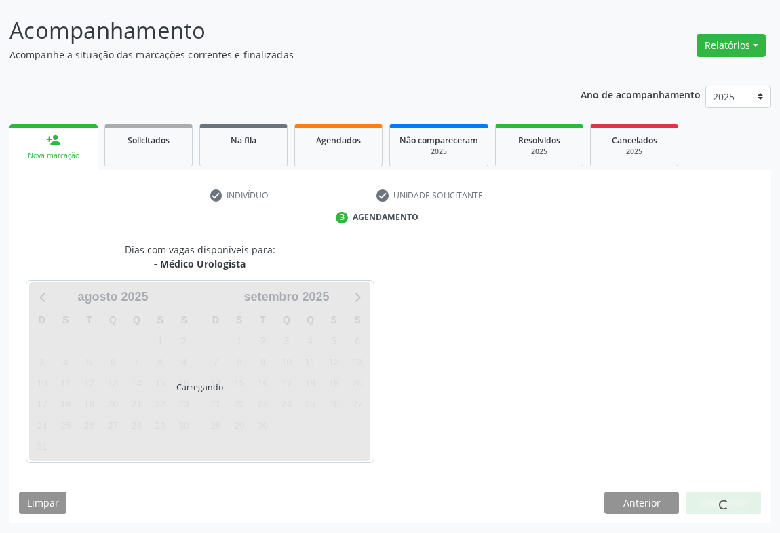
scroll to position [78, 0]
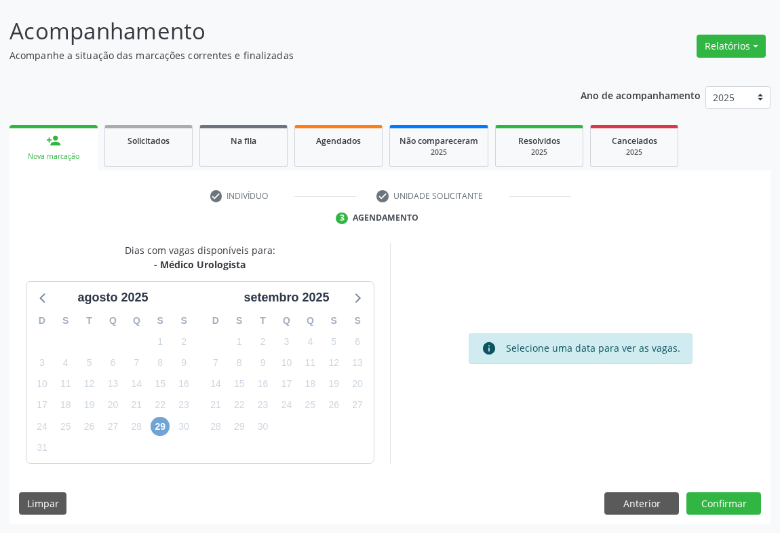
click at [159, 420] on span "29" at bounding box center [160, 426] width 19 height 19
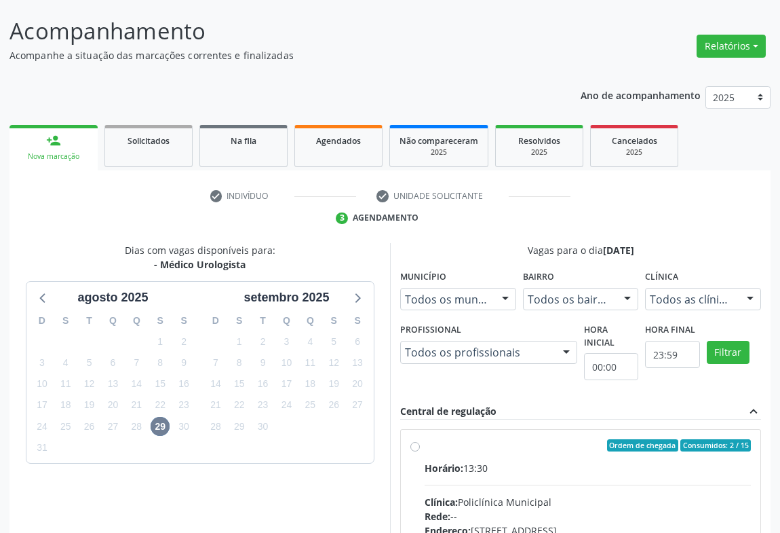
drag, startPoint x: 575, startPoint y: 466, endPoint x: 666, endPoint y: 444, distance: 93.6
click at [577, 467] on div "Horário: 13:30" at bounding box center [588, 468] width 326 height 14
click at [420, 451] on input "Ordem de chegada Consumidos: 2 / 15 Horário: 13:30 Clínica: Policlínica Municip…" at bounding box center [414, 445] width 9 height 12
radio input "true"
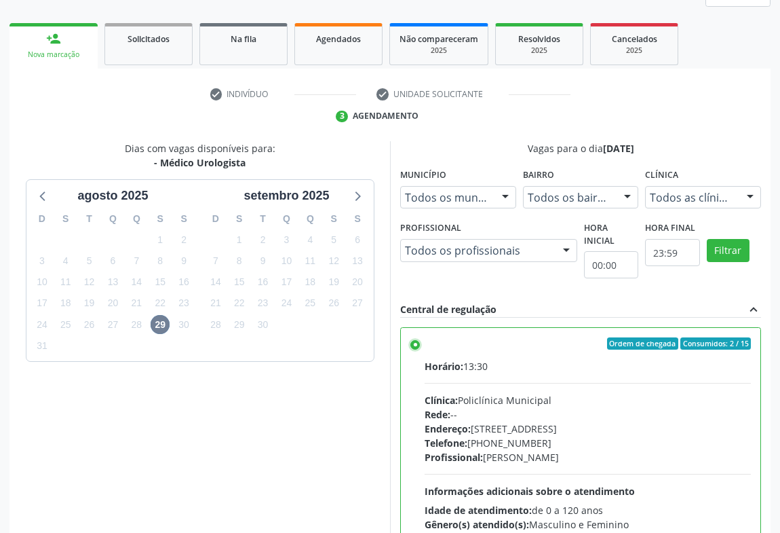
scroll to position [306, 0]
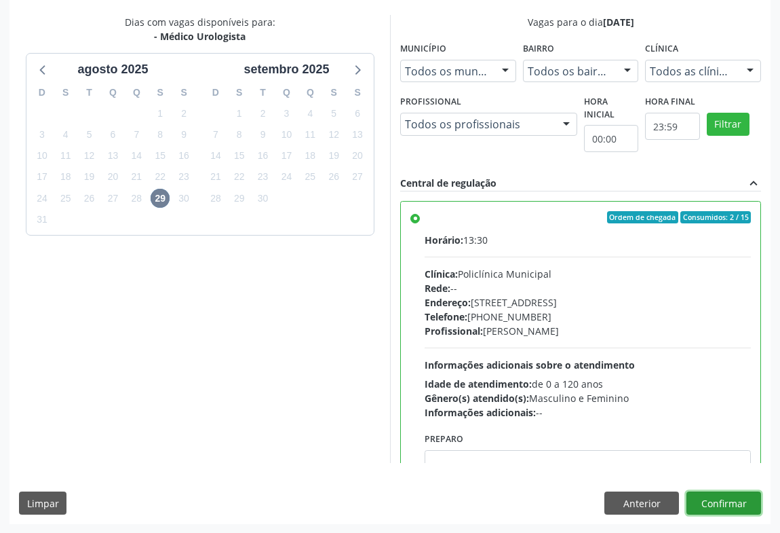
click at [717, 495] on button "Confirmar" at bounding box center [724, 502] width 75 height 23
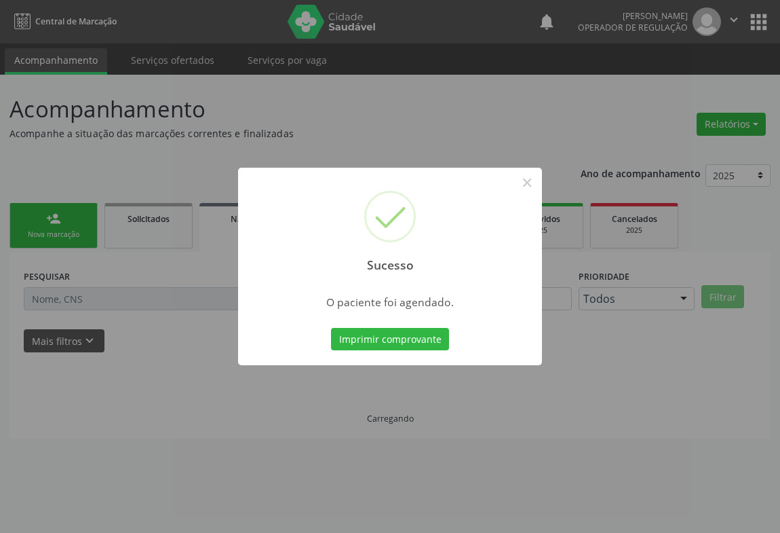
scroll to position [0, 0]
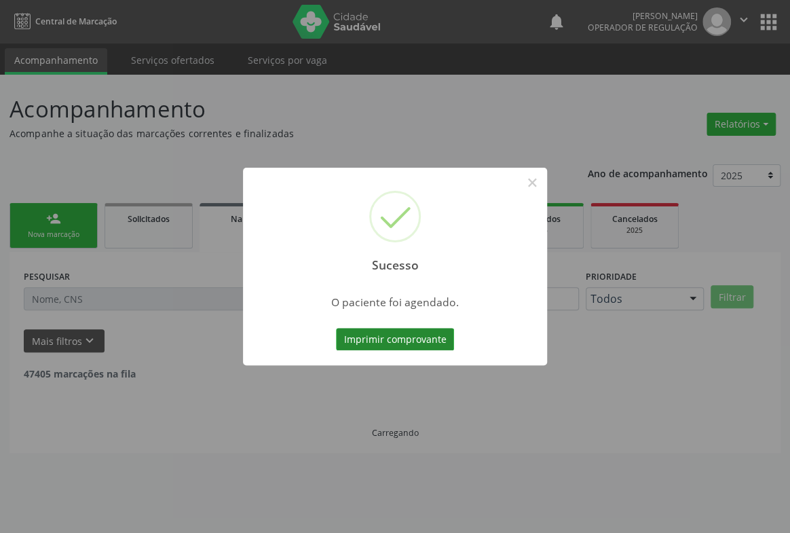
click at [386, 337] on button "Imprimir comprovante" at bounding box center [395, 339] width 118 height 23
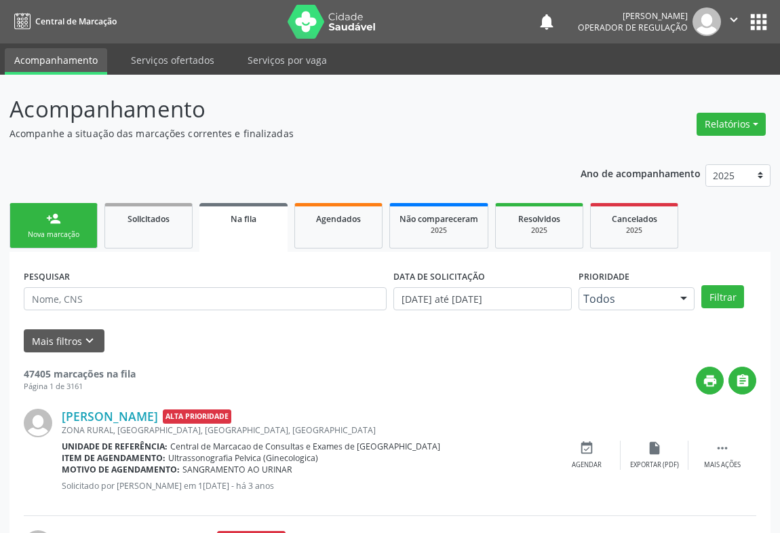
click at [59, 213] on div "person_add" at bounding box center [53, 218] width 15 height 15
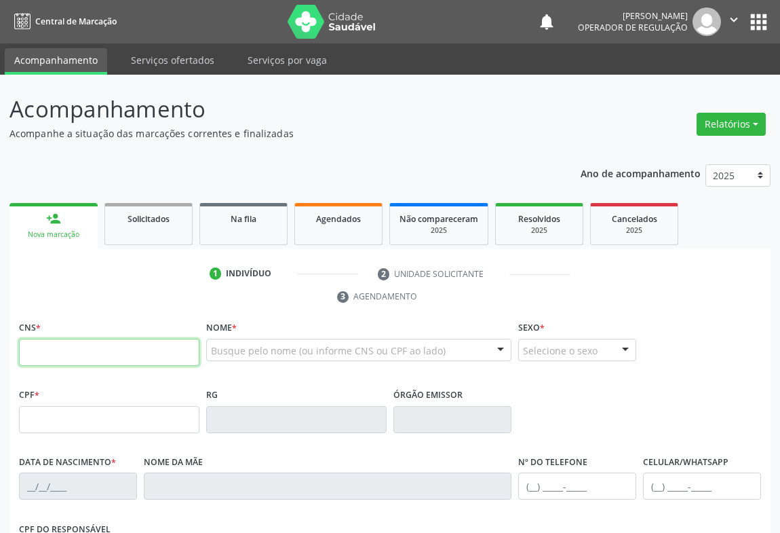
click at [62, 345] on input "text" at bounding box center [109, 352] width 180 height 27
type input "706 4011 0745 6185"
type input "0340436832"
type input "[DATE]"
type input "134.887.835-53"
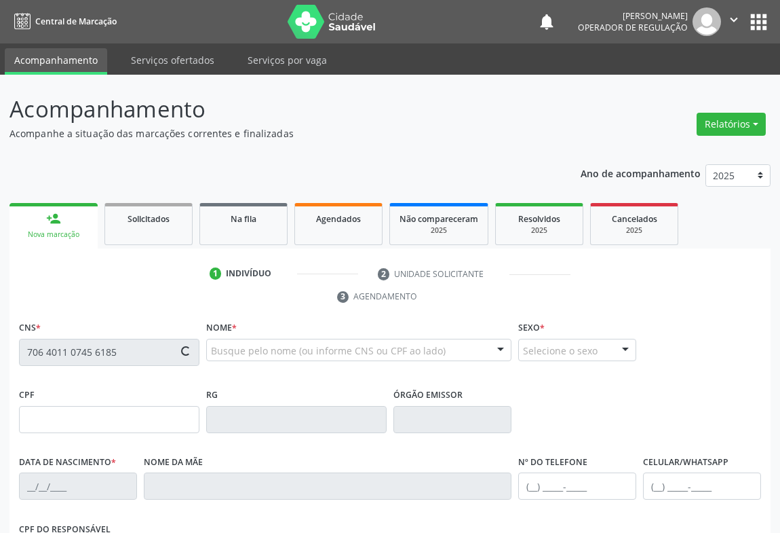
type input "S/N"
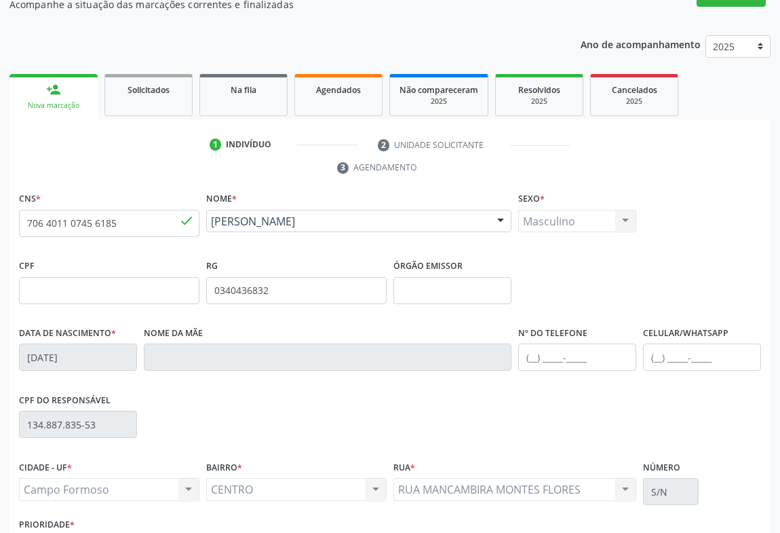
scroll to position [225, 0]
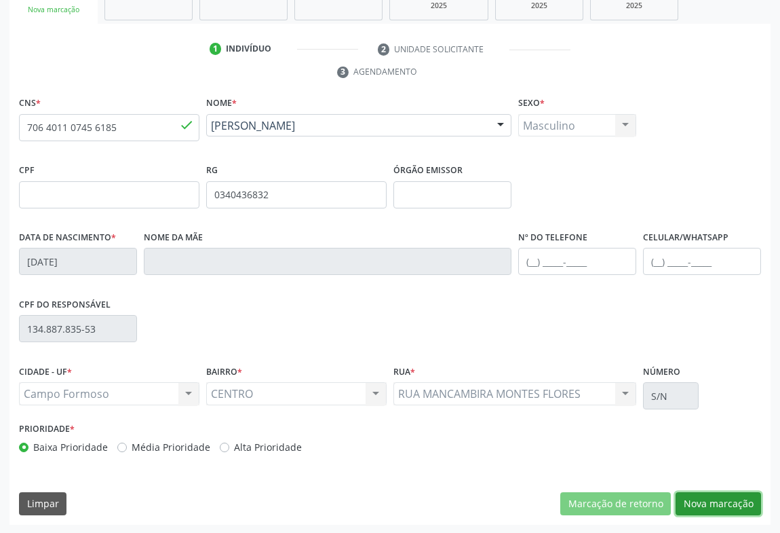
click at [724, 498] on button "Nova marcação" at bounding box center [718, 503] width 85 height 23
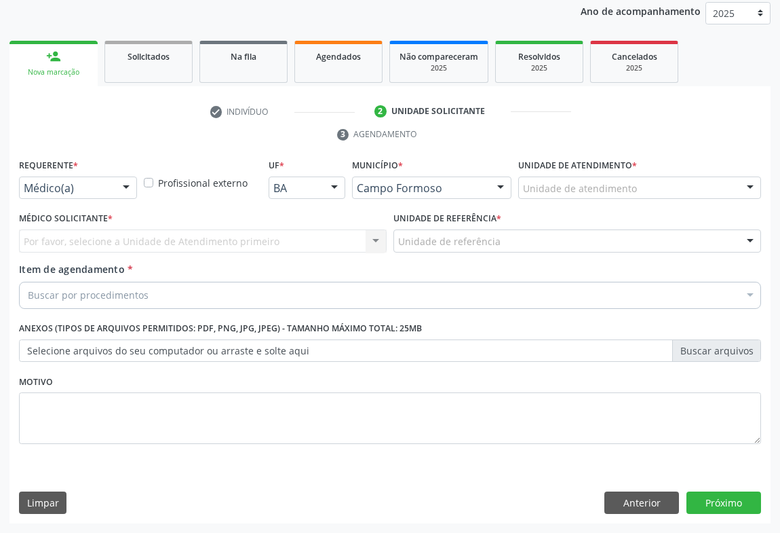
scroll to position [161, 0]
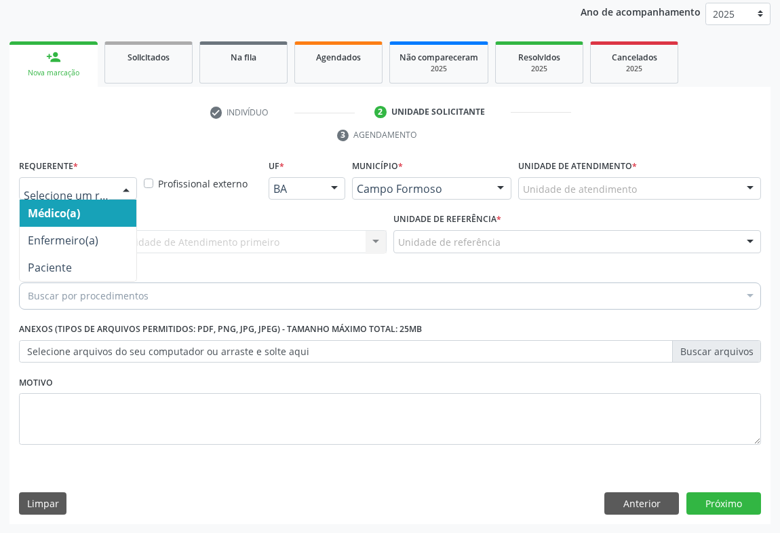
click at [128, 187] on div at bounding box center [126, 189] width 20 height 23
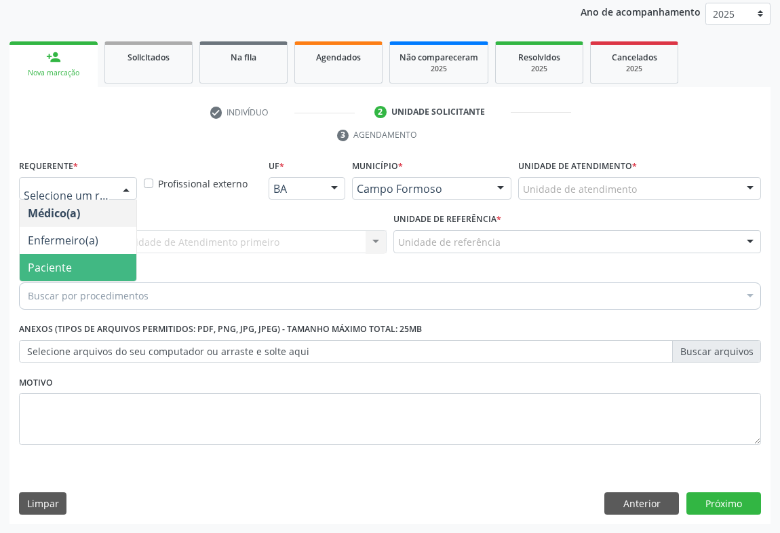
click at [41, 260] on span "Paciente" at bounding box center [50, 267] width 44 height 15
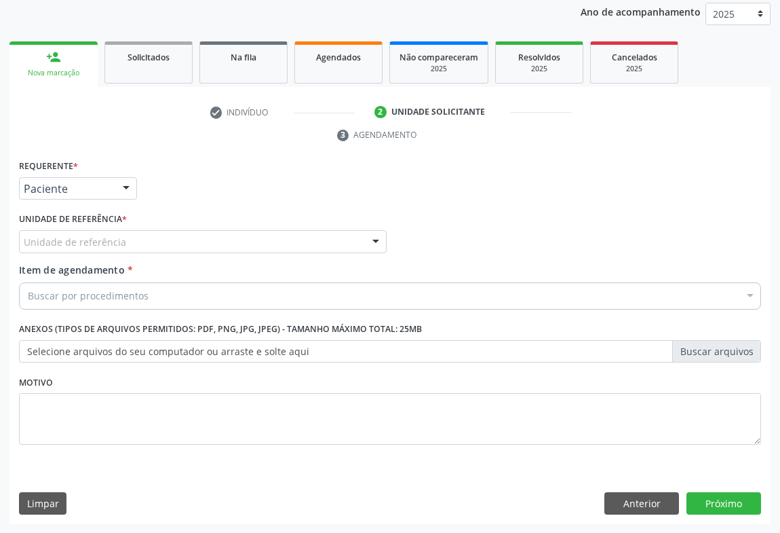
click at [164, 242] on div "Unidade de referência" at bounding box center [203, 241] width 368 height 23
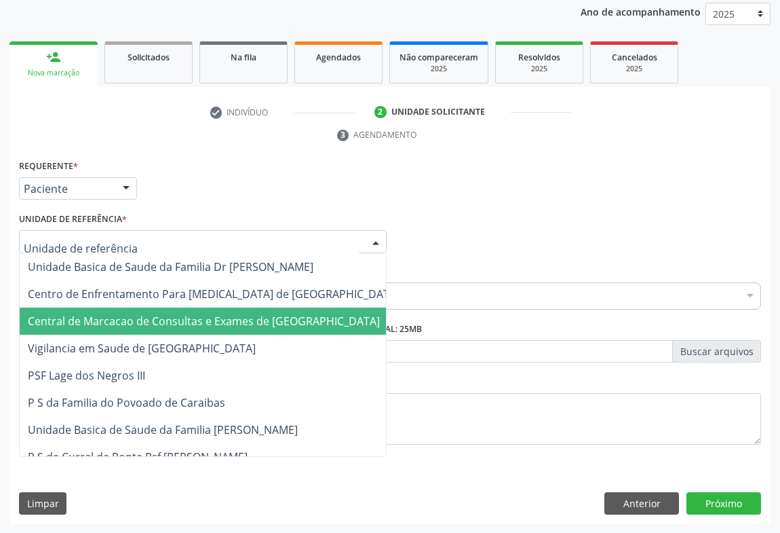
click at [183, 318] on span "Central de Marcacao de Consultas e Exames de [GEOGRAPHIC_DATA]" at bounding box center [204, 320] width 352 height 15
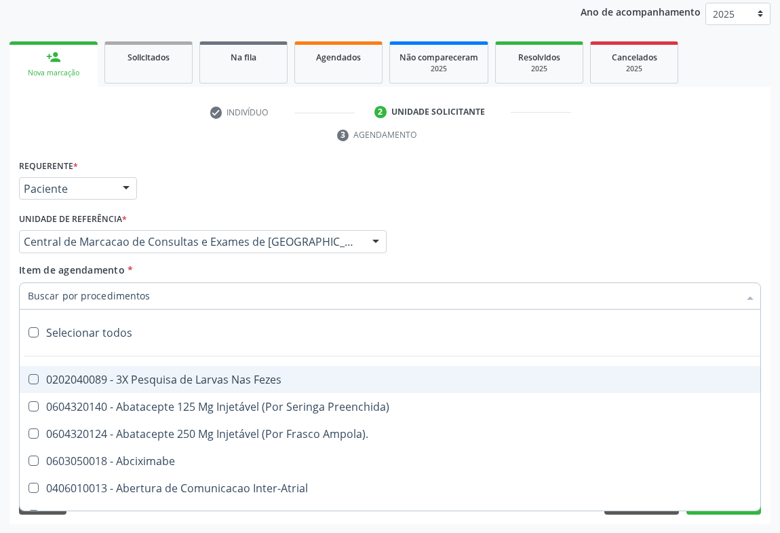
paste input "urologista"
type input "urologista"
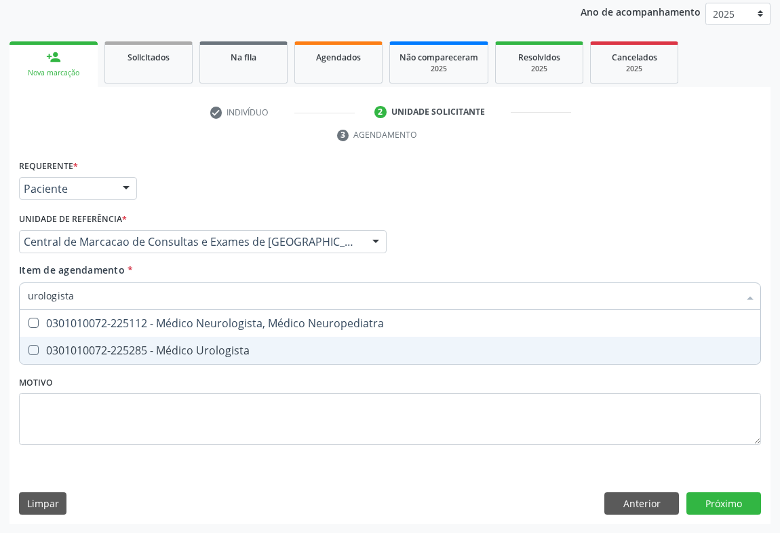
click at [128, 339] on span "0301010072-225285 - Médico Urologista" at bounding box center [390, 350] width 741 height 27
checkbox Urologista "true"
click at [717, 495] on div "Requerente * Paciente Médico(a) Enfermeiro(a) Paciente Nenhum resultado encontr…" at bounding box center [389, 340] width 761 height 368
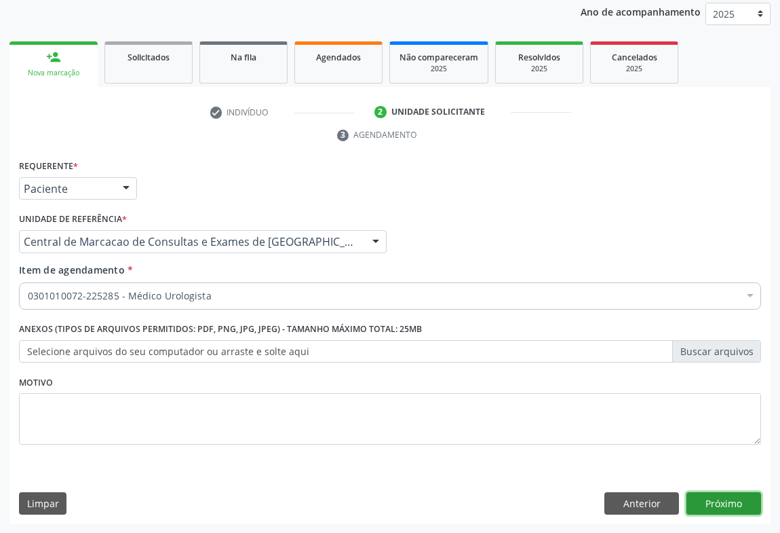
click at [733, 492] on button "Próximo" at bounding box center [724, 503] width 75 height 23
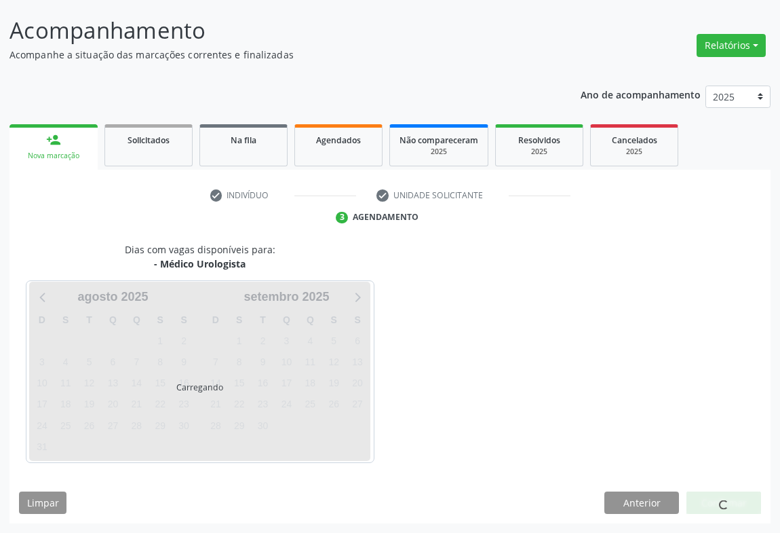
scroll to position [78, 0]
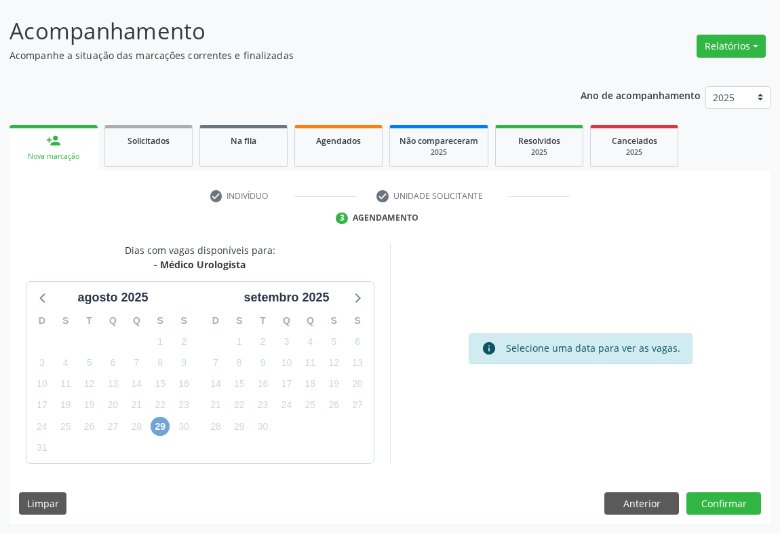
click at [156, 429] on span "29" at bounding box center [160, 426] width 19 height 19
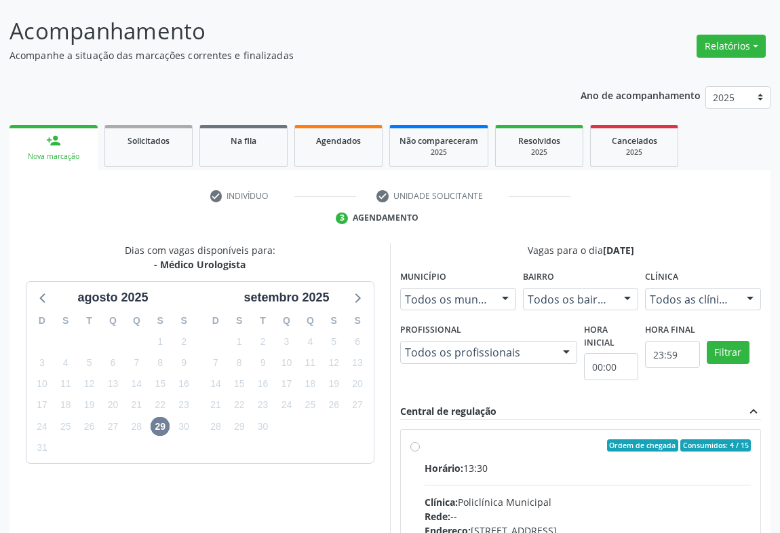
click at [529, 472] on div "Horário: 13:30" at bounding box center [588, 468] width 326 height 14
click at [420, 451] on input "Ordem de chegada Consumidos: 4 / 15 Horário: 13:30 Clínica: Policlínica Municip…" at bounding box center [414, 445] width 9 height 12
radio input "true"
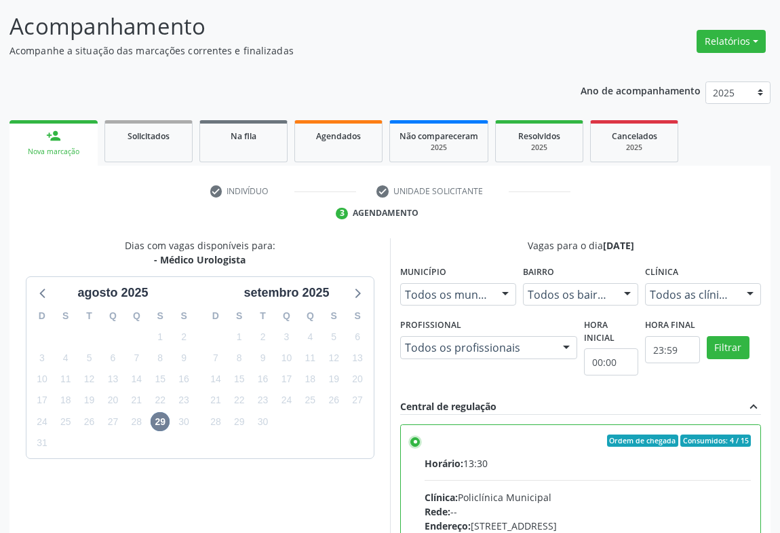
scroll to position [306, 0]
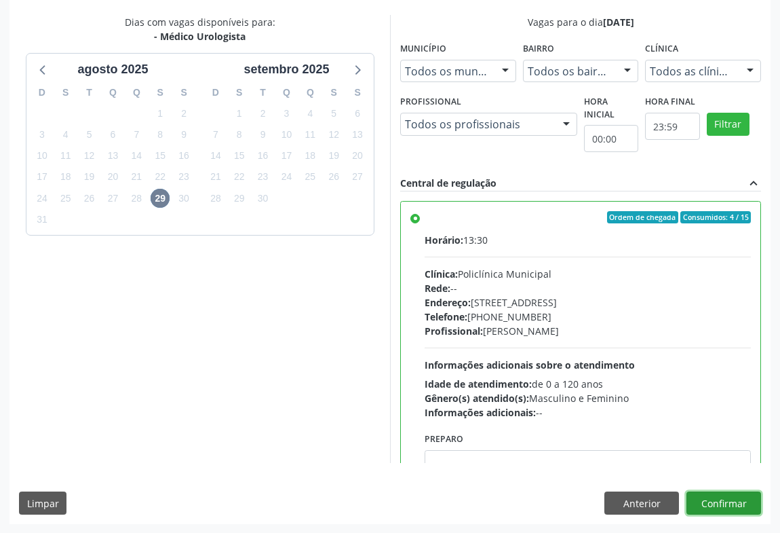
click at [742, 512] on button "Confirmar" at bounding box center [724, 502] width 75 height 23
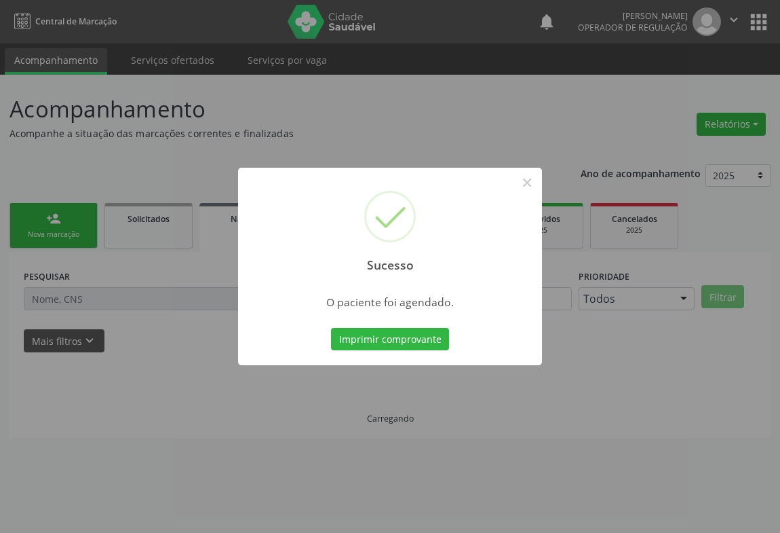
scroll to position [0, 0]
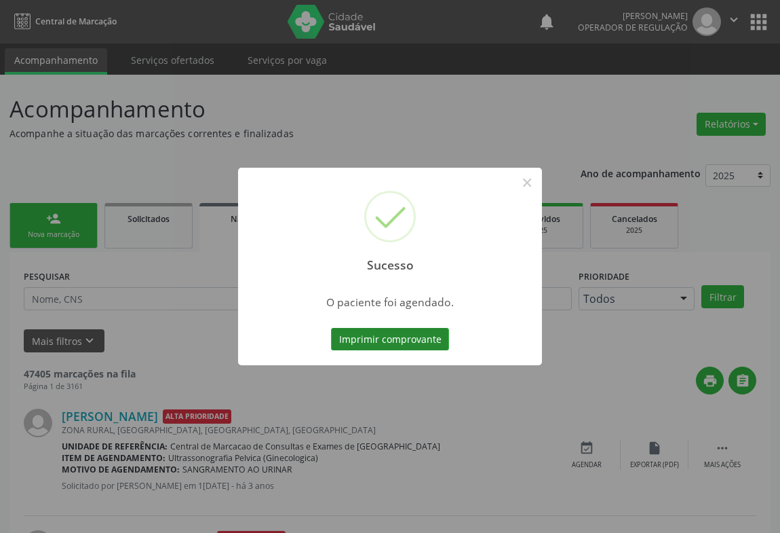
click at [409, 339] on button "Imprimir comprovante" at bounding box center [390, 339] width 118 height 23
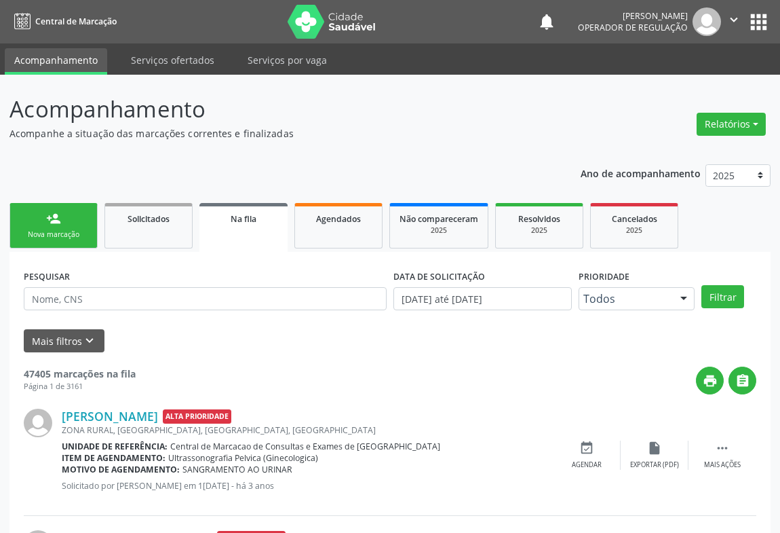
click at [74, 233] on div "Nova marcação" at bounding box center [54, 234] width 68 height 10
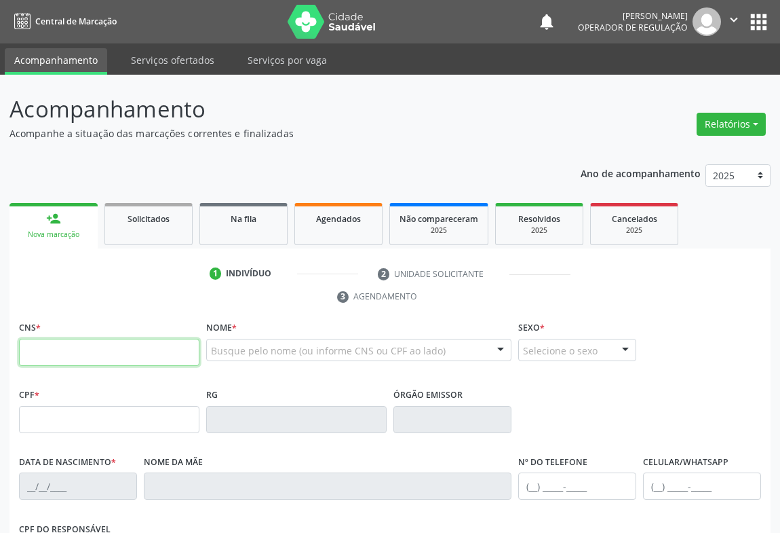
click at [54, 364] on input "text" at bounding box center [109, 352] width 180 height 27
type input "709 6066 3625 8775"
type input "1576842886"
type input "[DATE]"
type input "[PHONE_NUMBER]"
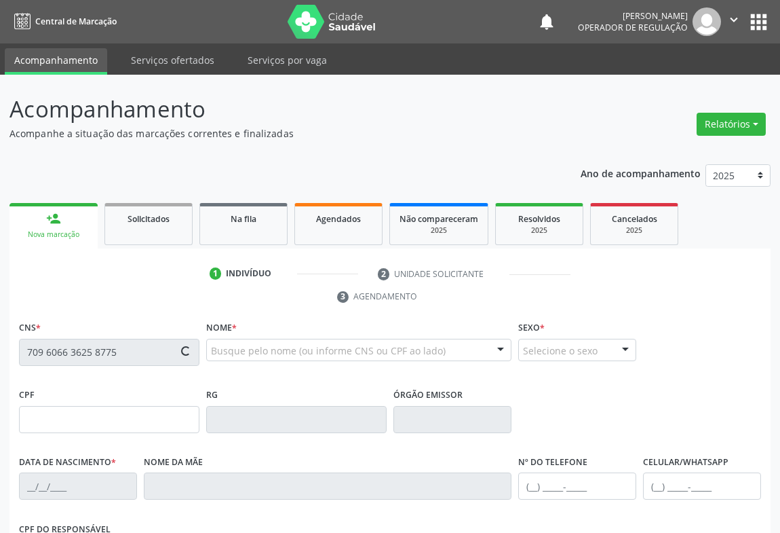
type input "72"
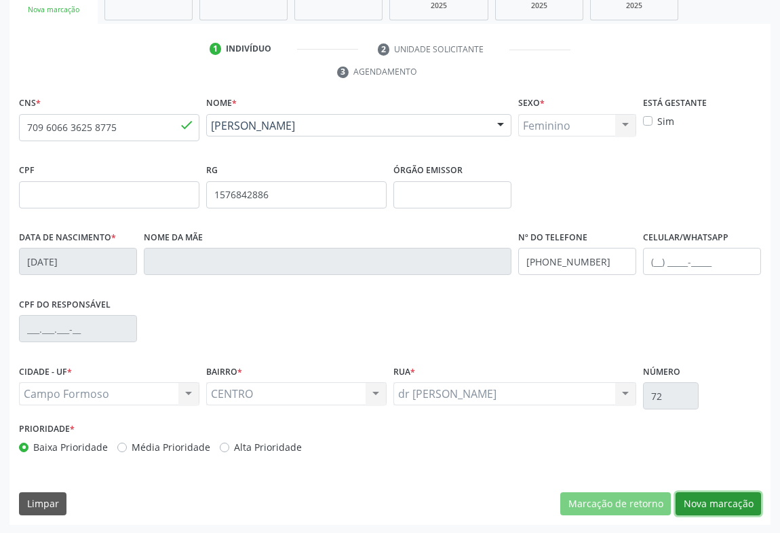
click at [731, 504] on button "Nova marcação" at bounding box center [718, 503] width 85 height 23
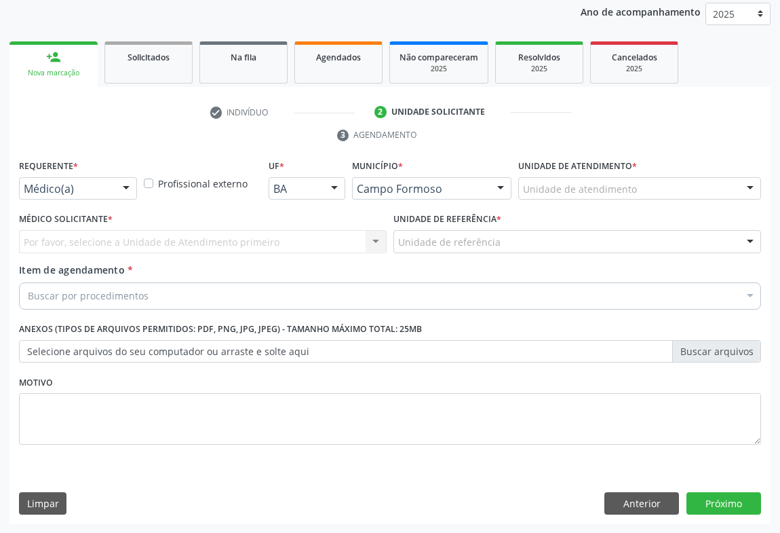
click at [126, 185] on div at bounding box center [126, 189] width 20 height 23
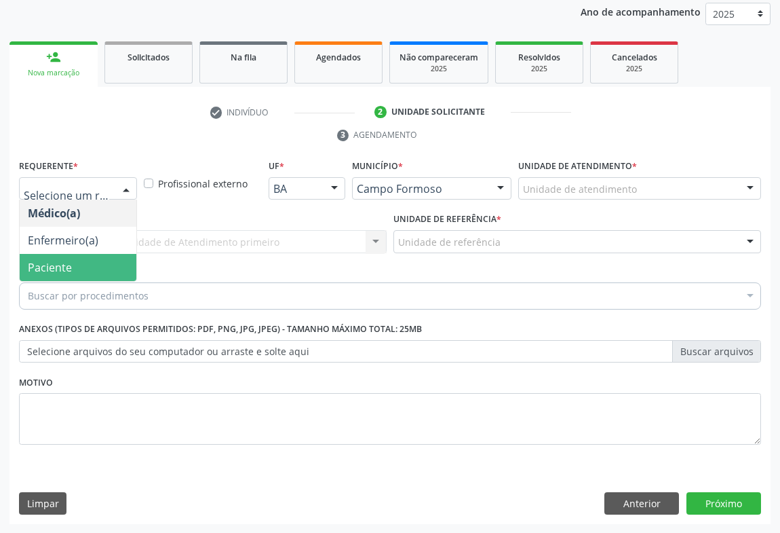
click at [60, 261] on span "Paciente" at bounding box center [50, 267] width 44 height 15
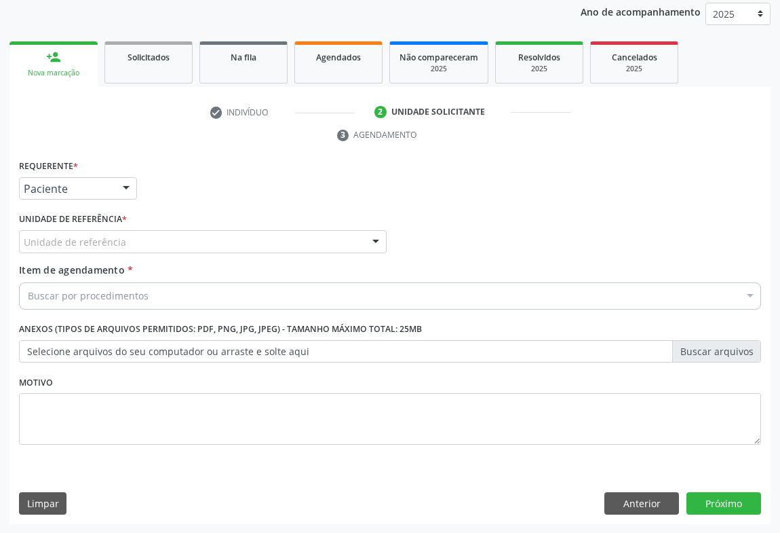
click at [164, 245] on div "Unidade de referência" at bounding box center [203, 241] width 368 height 23
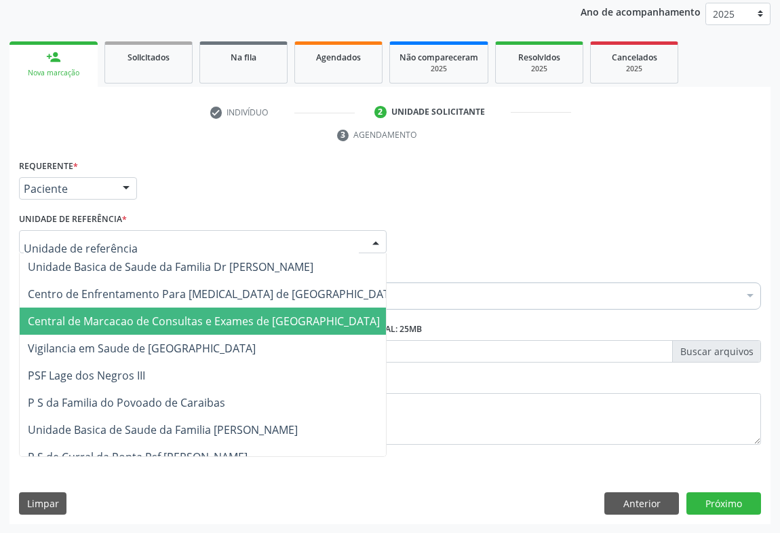
click at [202, 313] on span "Central de Marcacao de Consultas e Exames de [GEOGRAPHIC_DATA]" at bounding box center [204, 320] width 352 height 15
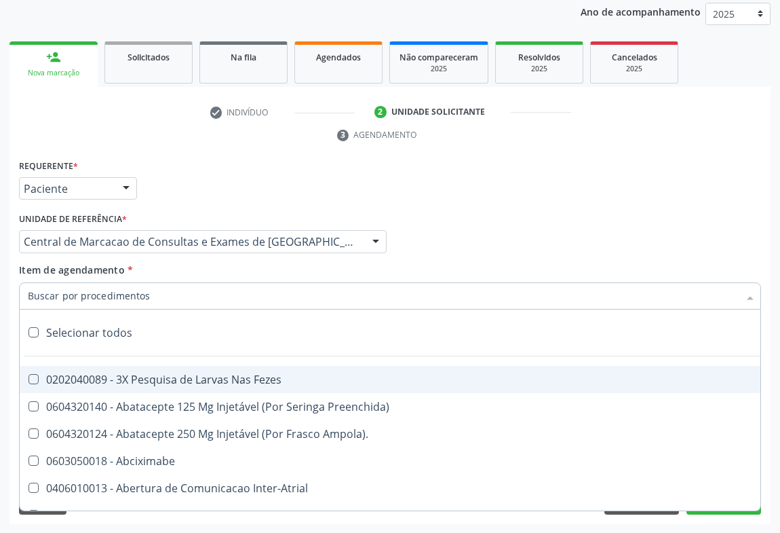
paste input "urologista"
type input "urologista"
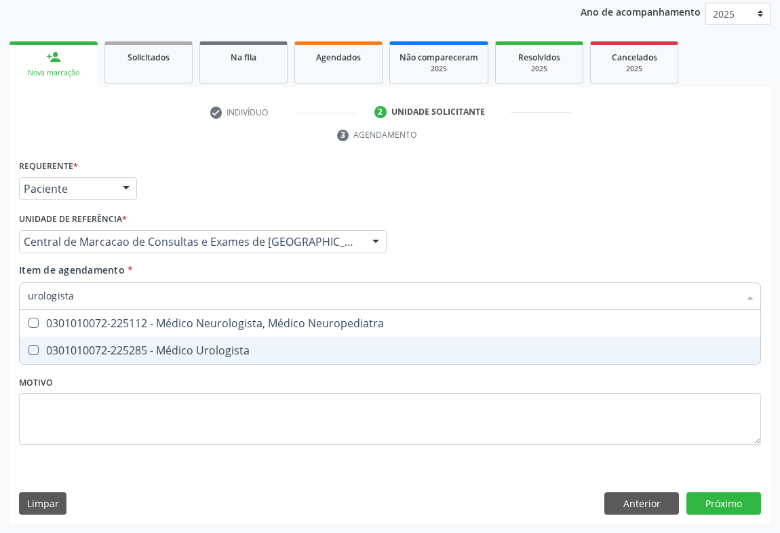
click at [169, 347] on div "0301010072-225285 - Médico Urologista" at bounding box center [390, 350] width 725 height 11
checkbox Urologista "true"
click at [725, 501] on div "Requerente * Paciente Médico(a) Enfermeiro(a) Paciente Nenhum resultado encontr…" at bounding box center [389, 340] width 761 height 368
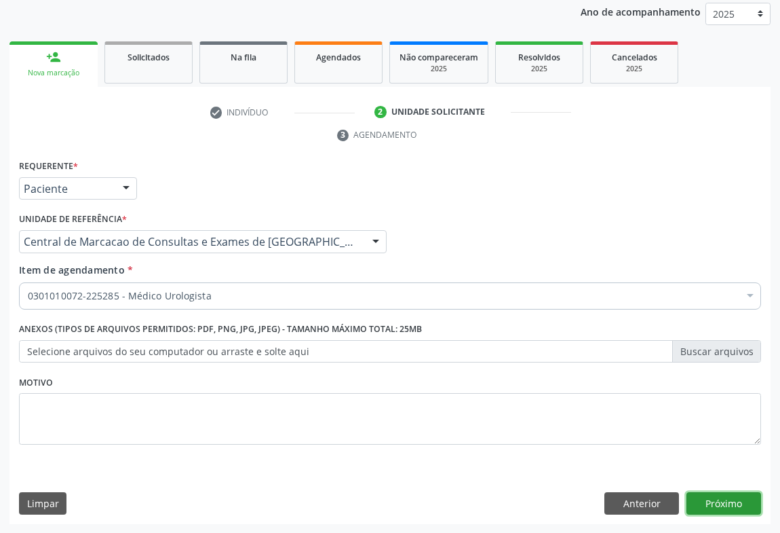
click at [710, 510] on button "Próximo" at bounding box center [724, 503] width 75 height 23
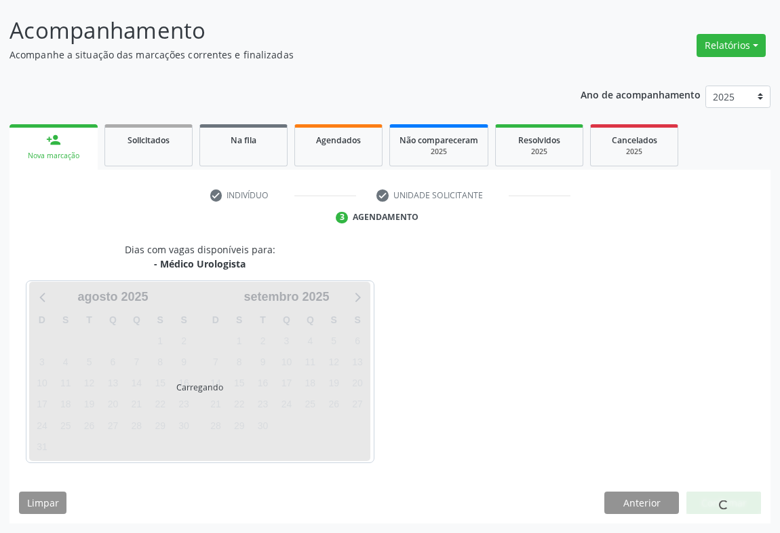
scroll to position [78, 0]
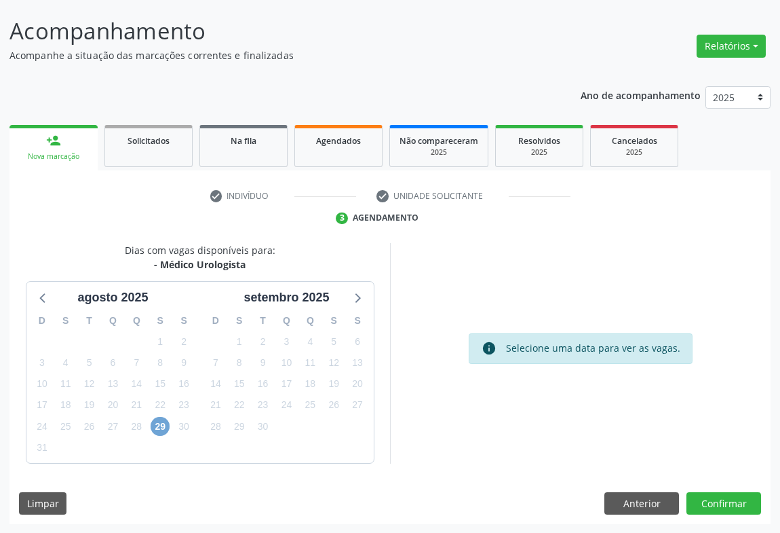
click at [157, 425] on span "29" at bounding box center [160, 426] width 19 height 19
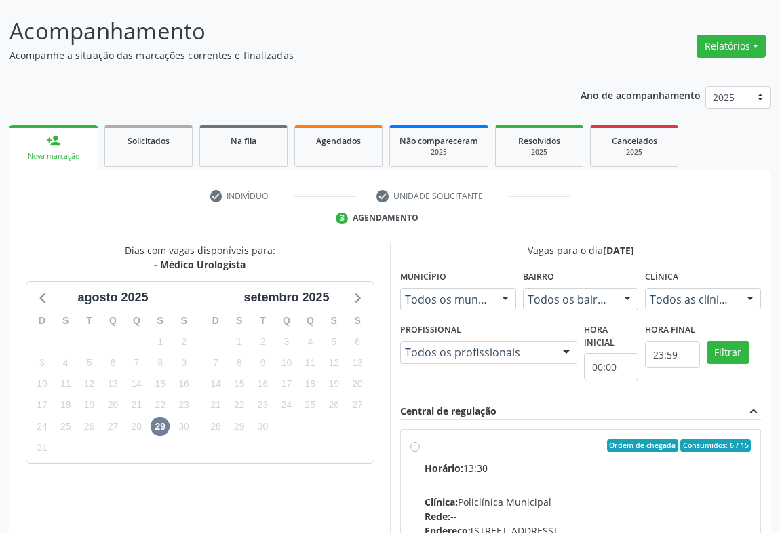
drag, startPoint x: 525, startPoint y: 453, endPoint x: 668, endPoint y: 439, distance: 143.1
click at [528, 452] on label "Ordem de chegada Consumidos: 6 / 15 Horário: 13:30 Clínica: Policlínica Municip…" at bounding box center [588, 543] width 326 height 208
click at [420, 451] on input "Ordem de chegada Consumidos: 6 / 15 Horário: 13:30 Clínica: Policlínica Municip…" at bounding box center [414, 445] width 9 height 12
radio input "true"
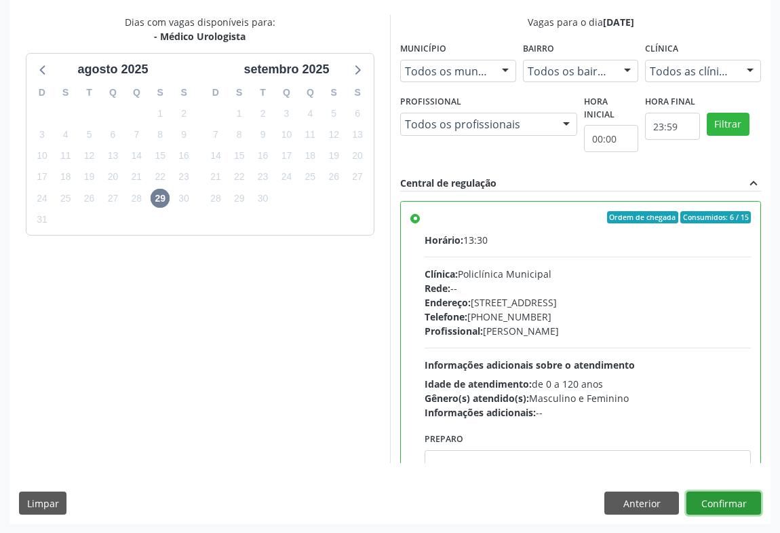
click at [731, 493] on button "Confirmar" at bounding box center [724, 502] width 75 height 23
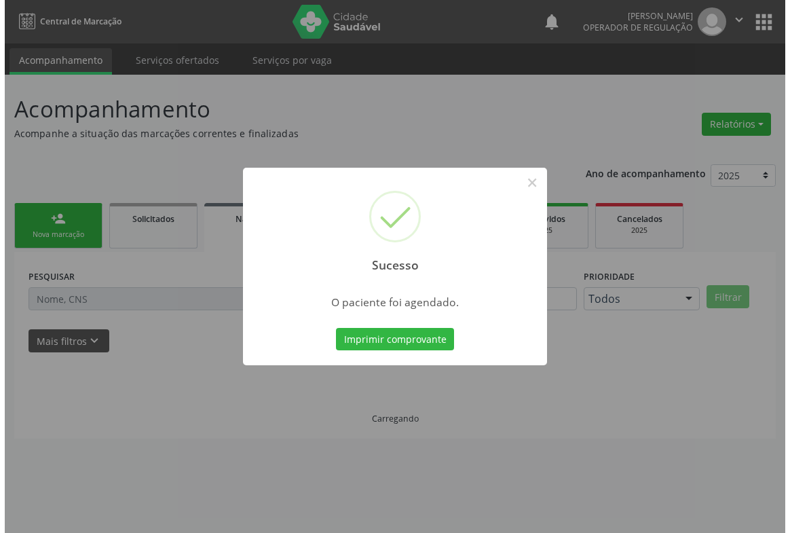
scroll to position [0, 0]
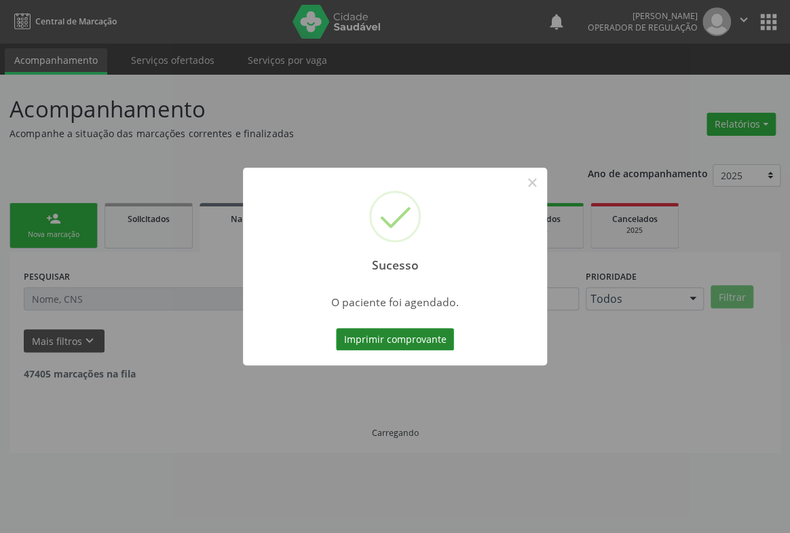
click at [414, 339] on button "Imprimir comprovante" at bounding box center [395, 339] width 118 height 23
